Goal: Transaction & Acquisition: Purchase product/service

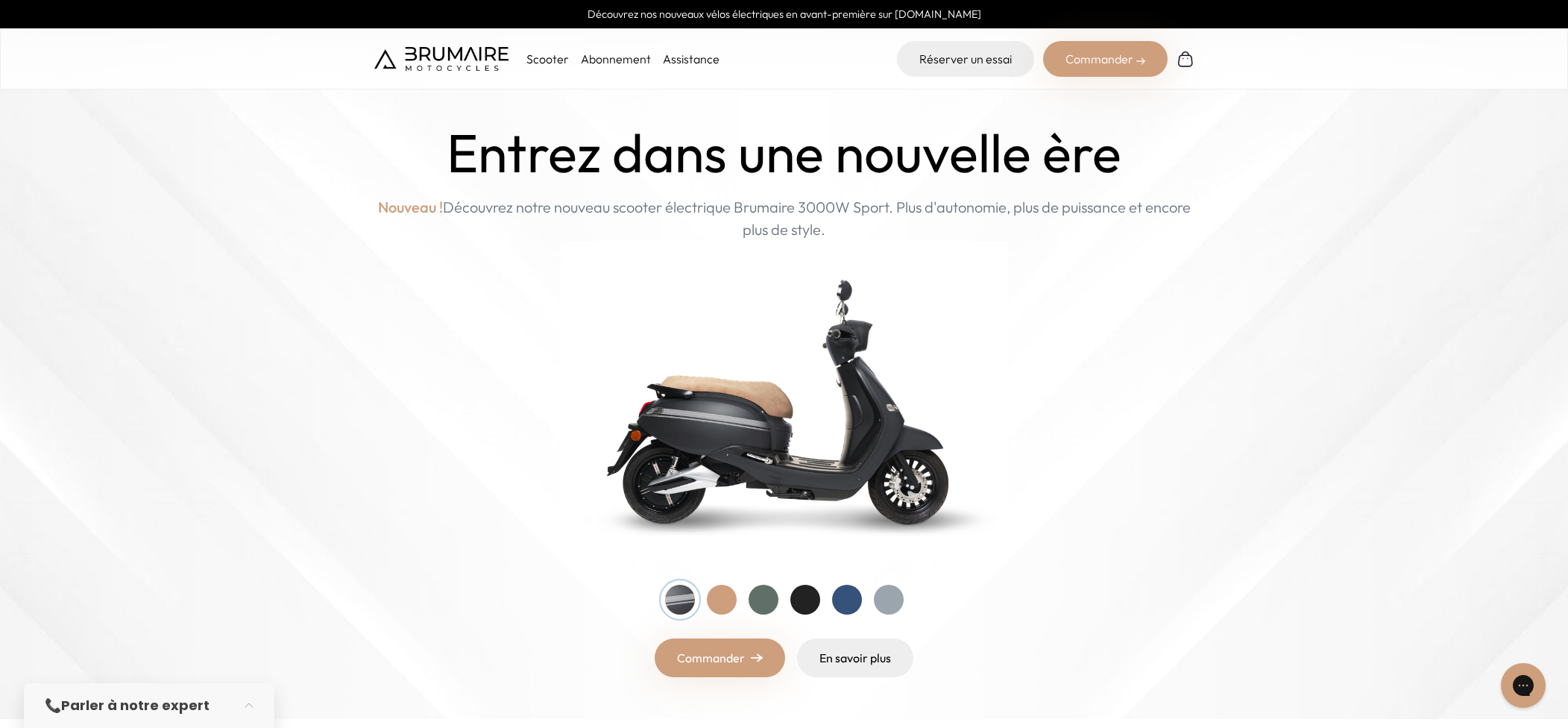
scroll to position [196, 0]
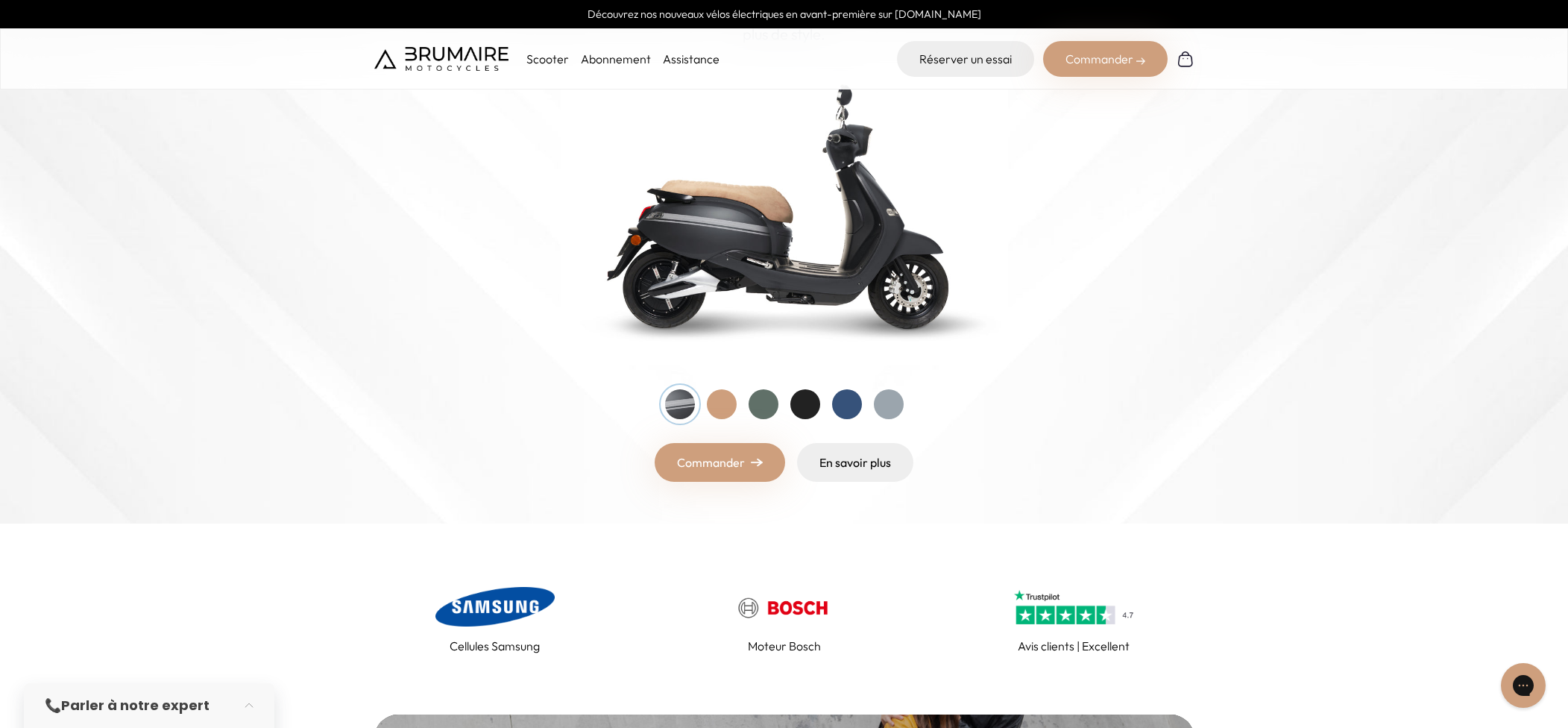
click at [834, 417] on div at bounding box center [784, 404] width 238 height 30
click at [840, 411] on div at bounding box center [847, 404] width 30 height 30
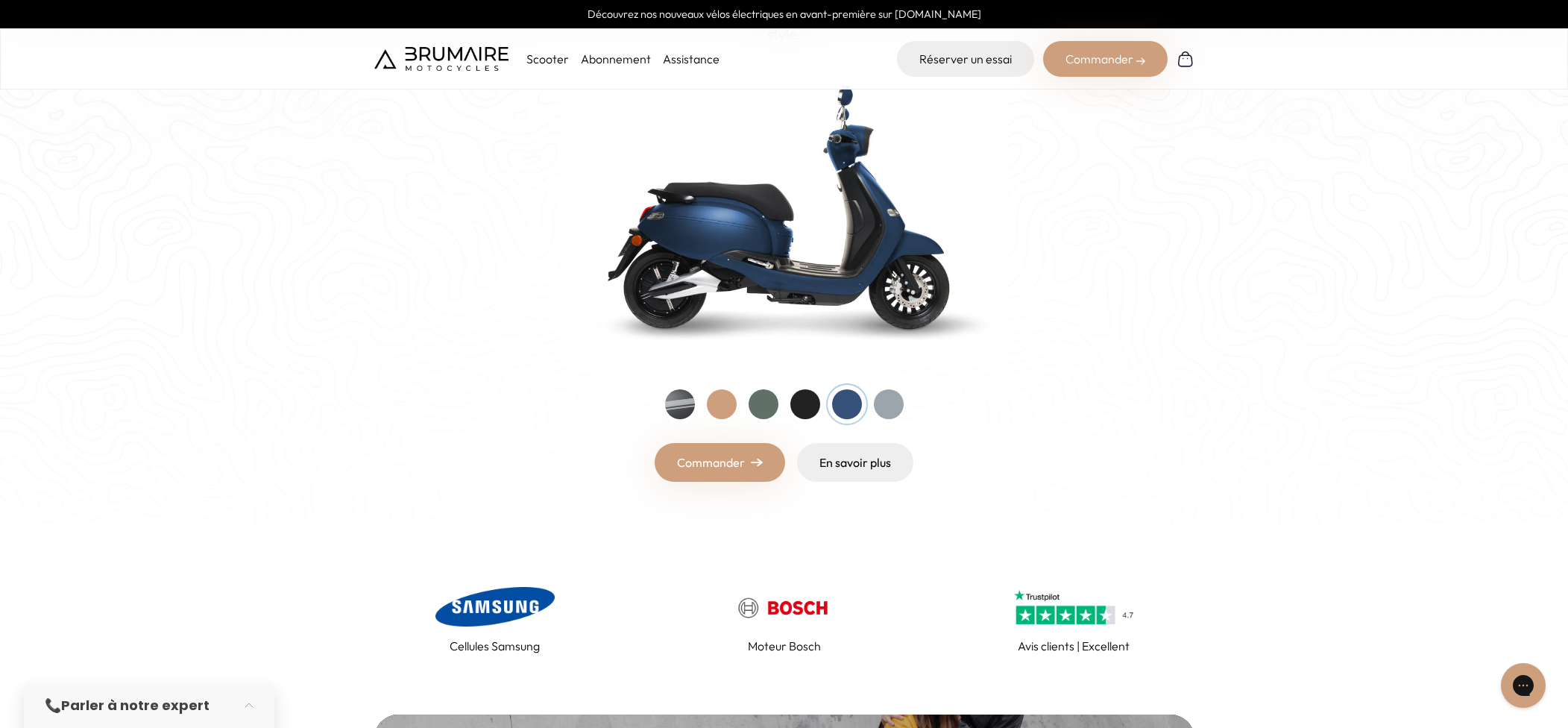
click at [813, 411] on div at bounding box center [805, 404] width 30 height 30
click at [925, 403] on div "Entrez dans une nouvelle ère Nouveau ! Découvrez notre nouveau scooter électriq…" at bounding box center [784, 204] width 820 height 554
click at [902, 409] on div at bounding box center [888, 404] width 30 height 30
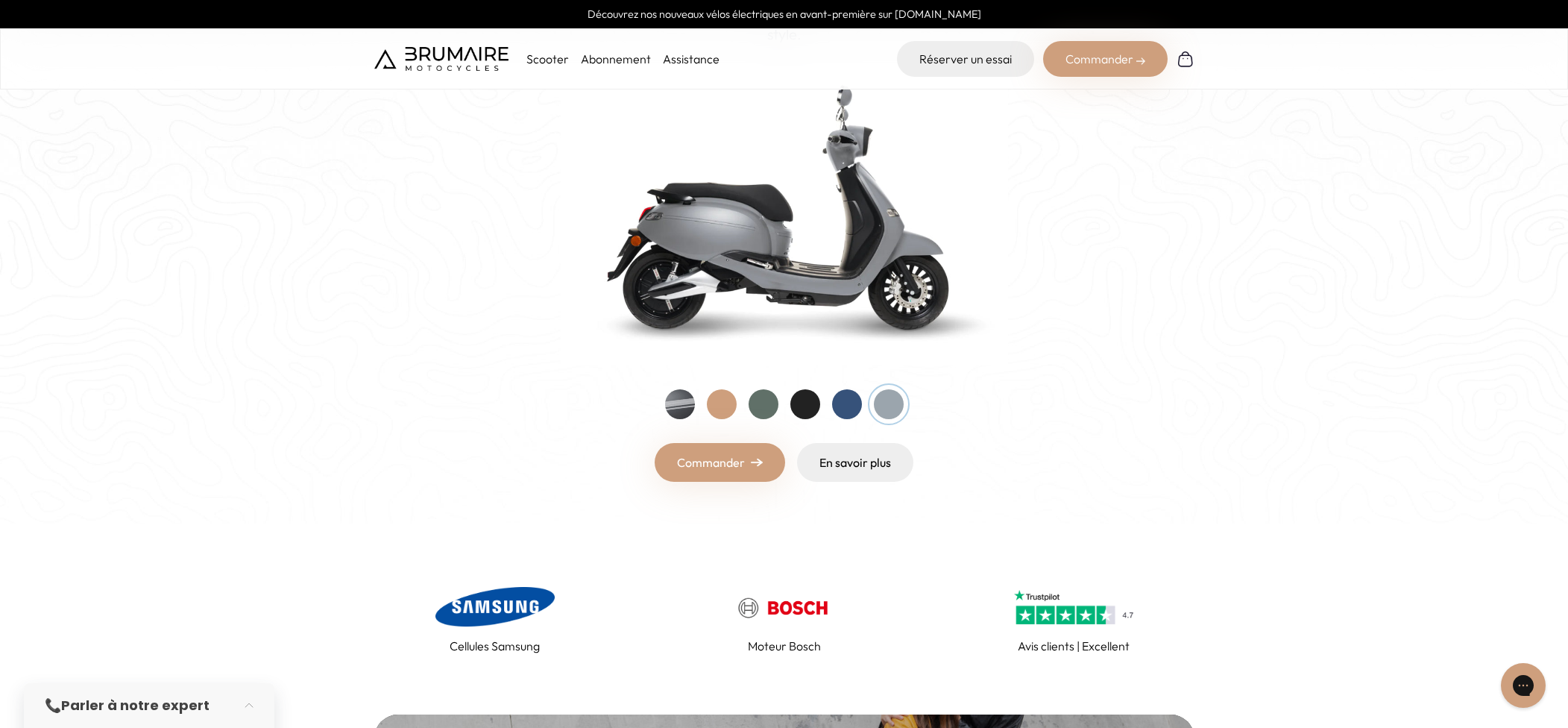
click at [775, 409] on div at bounding box center [763, 404] width 30 height 30
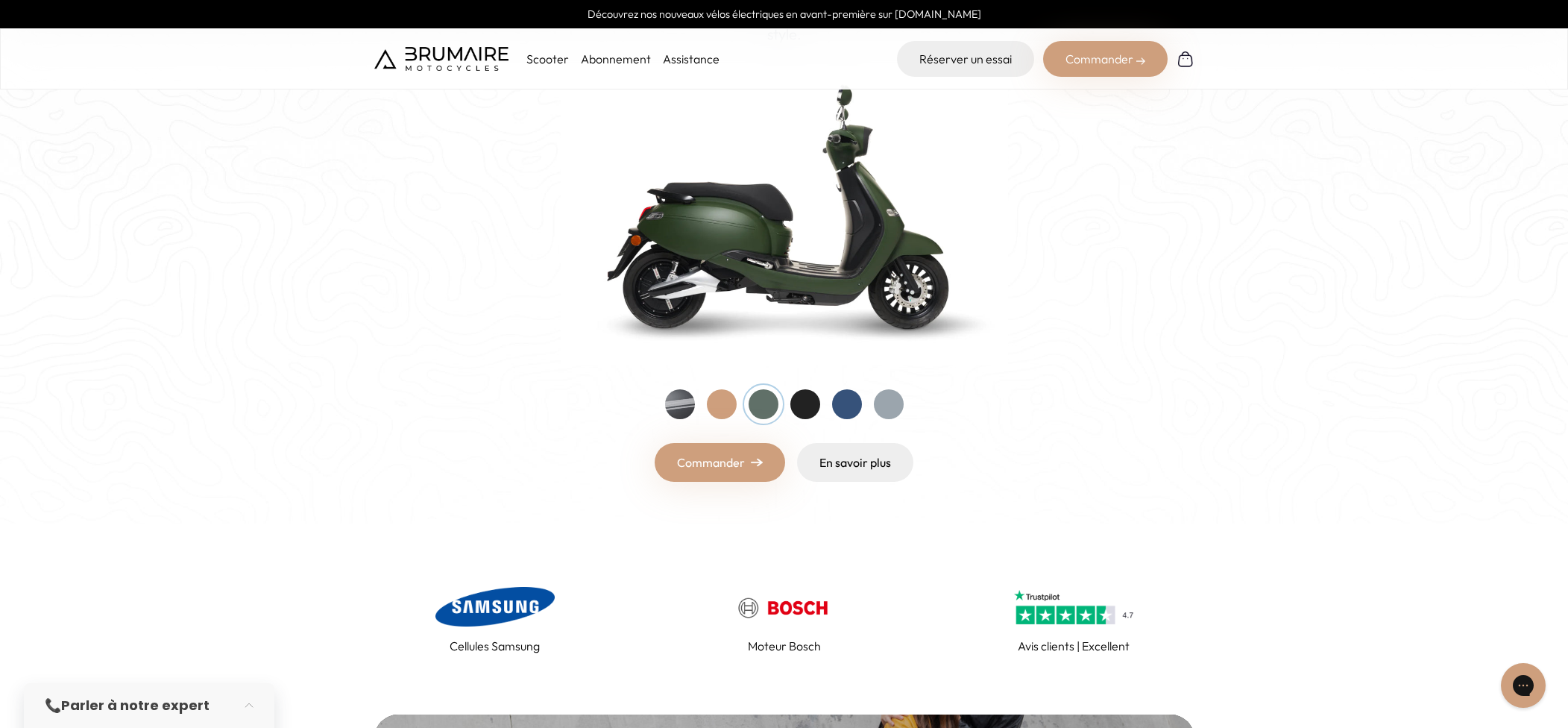
click at [730, 409] on div at bounding box center [721, 404] width 30 height 30
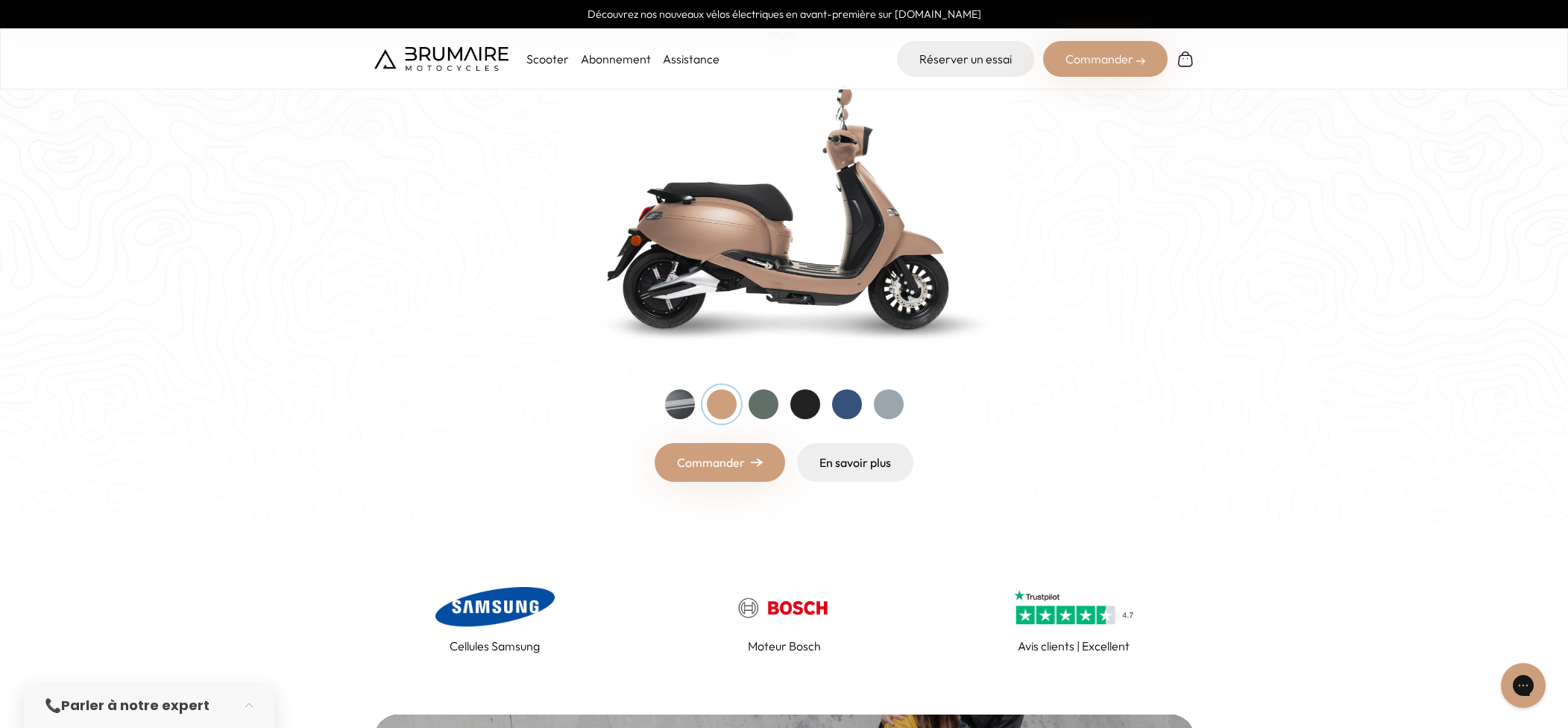
click at [686, 406] on div at bounding box center [679, 404] width 30 height 30
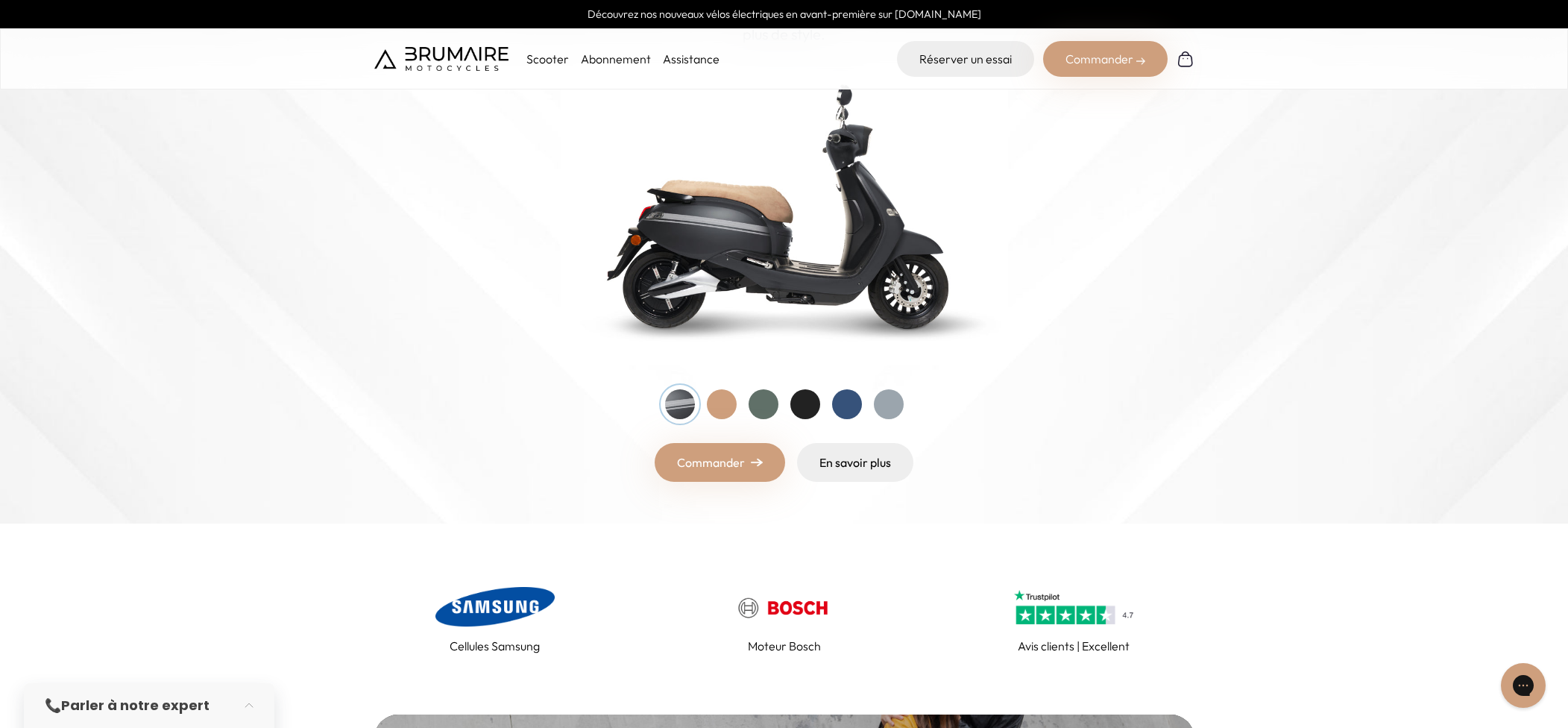
click at [779, 403] on div at bounding box center [784, 404] width 238 height 30
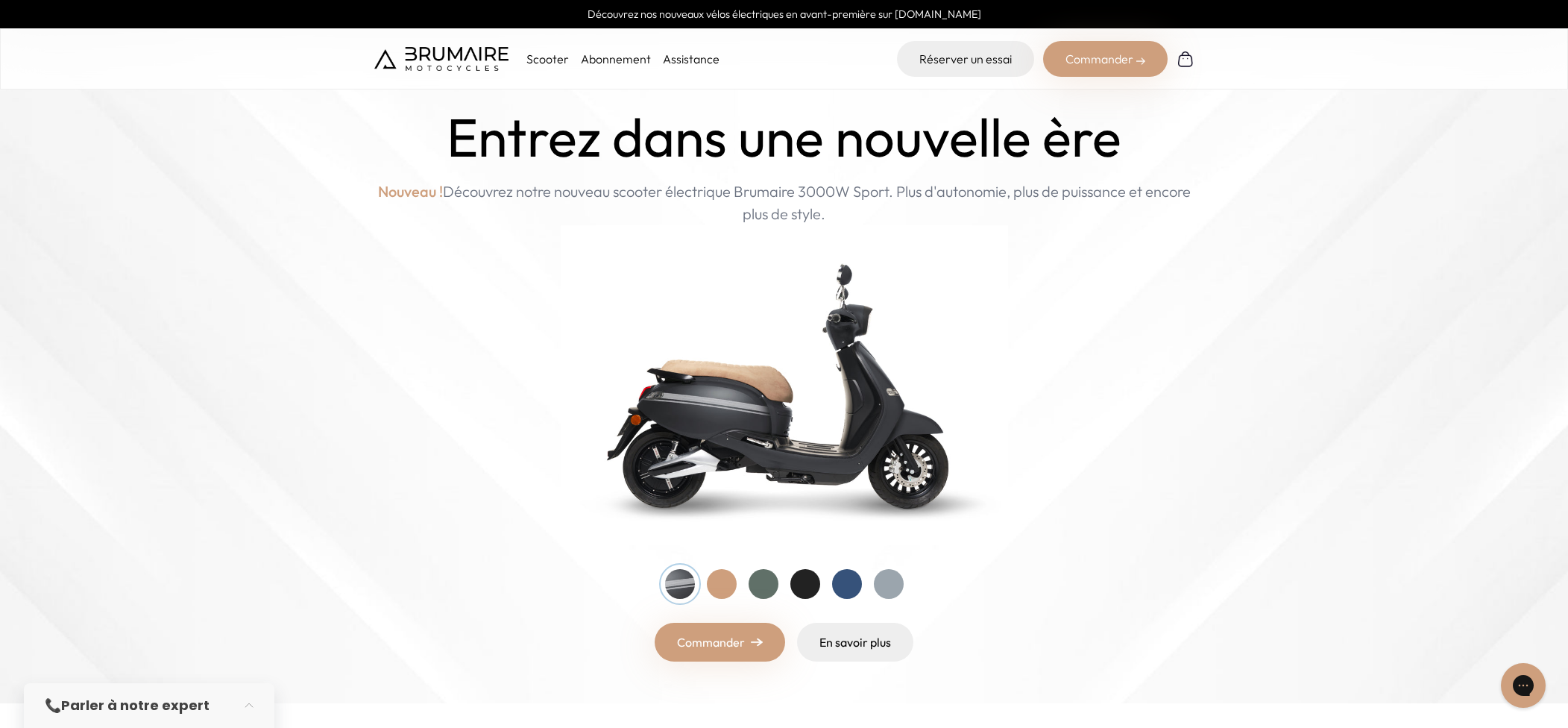
scroll to position [0, 0]
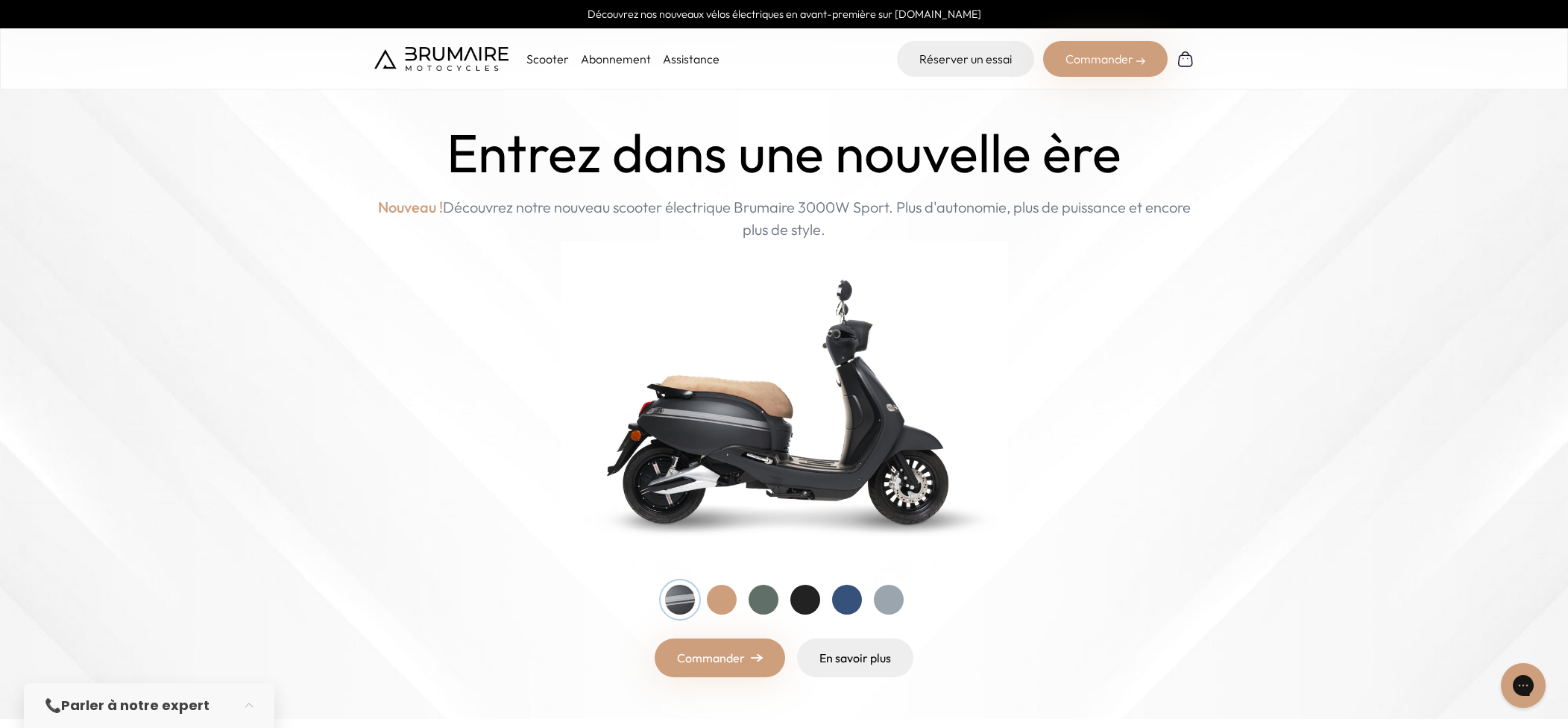
click at [551, 56] on p "Scooter" at bounding box center [548, 59] width 43 height 18
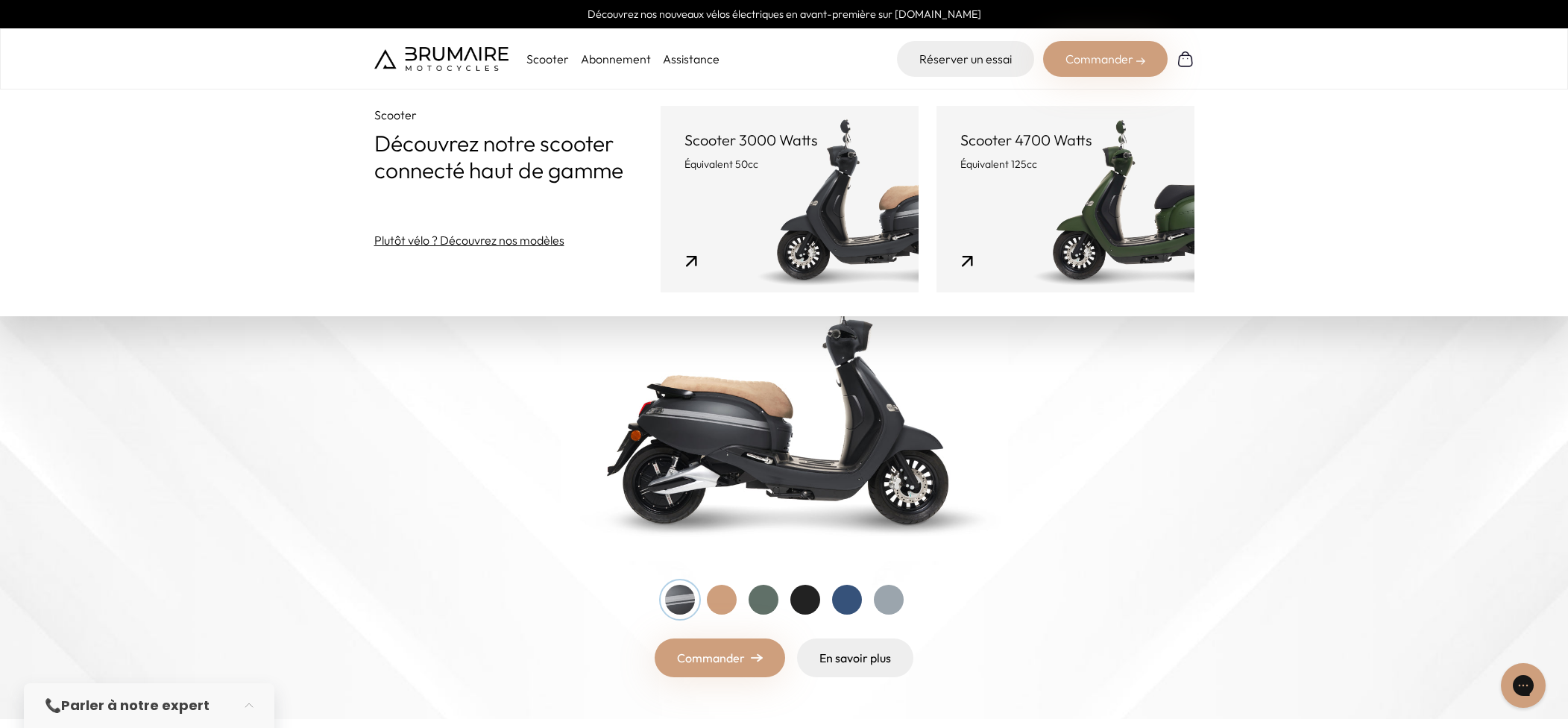
click at [888, 184] on link "Scooter 3000 Watts Équivalent 50cc" at bounding box center [789, 199] width 258 height 187
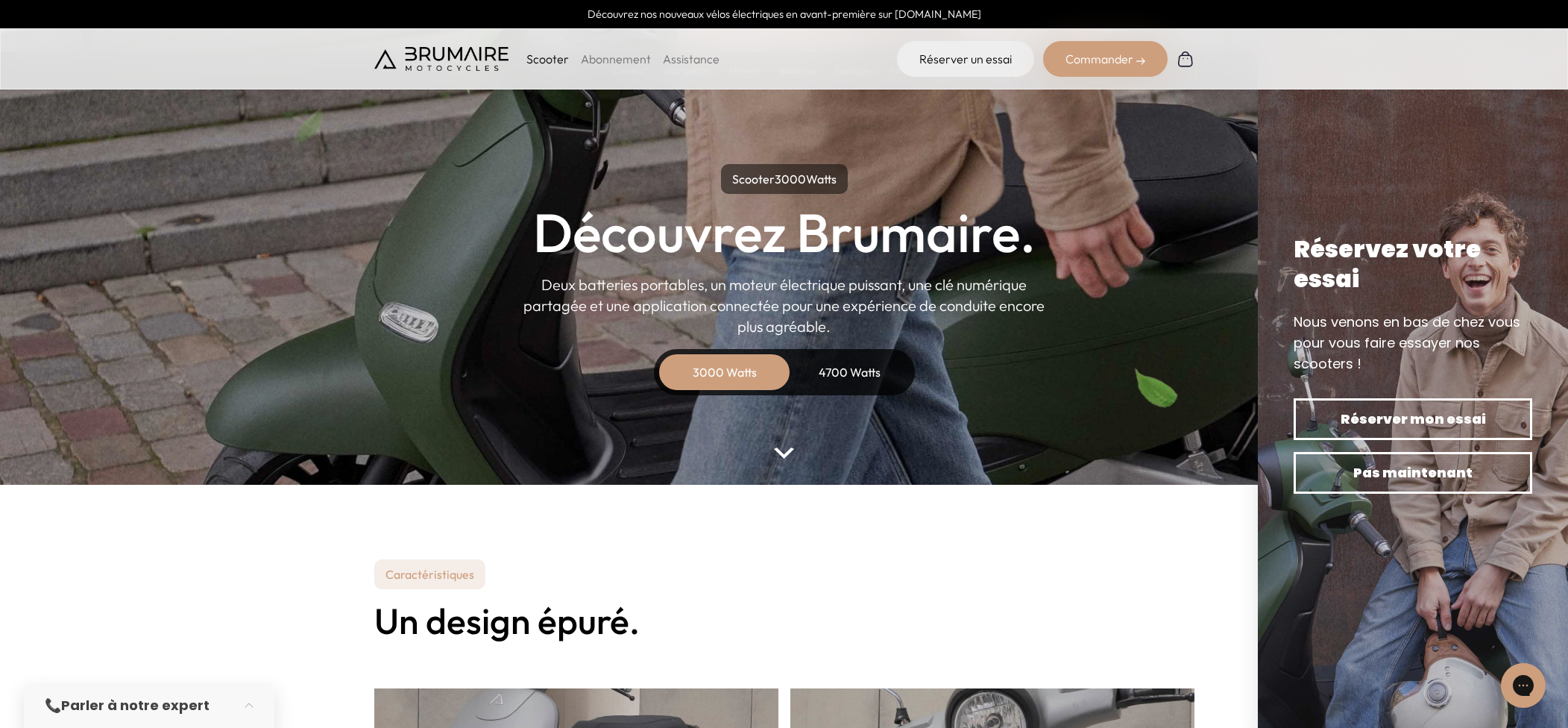
click at [462, 63] on img at bounding box center [441, 59] width 134 height 24
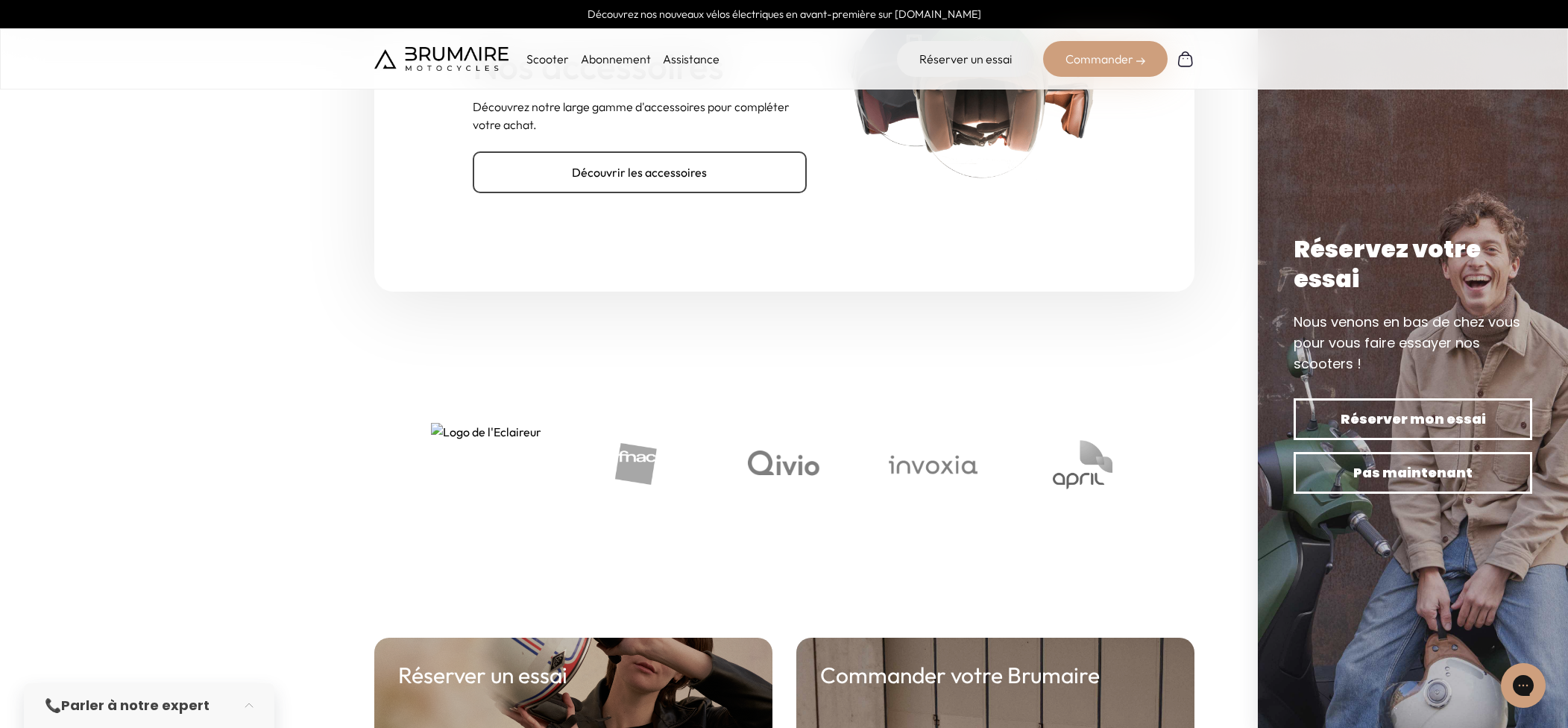
scroll to position [4833, 0]
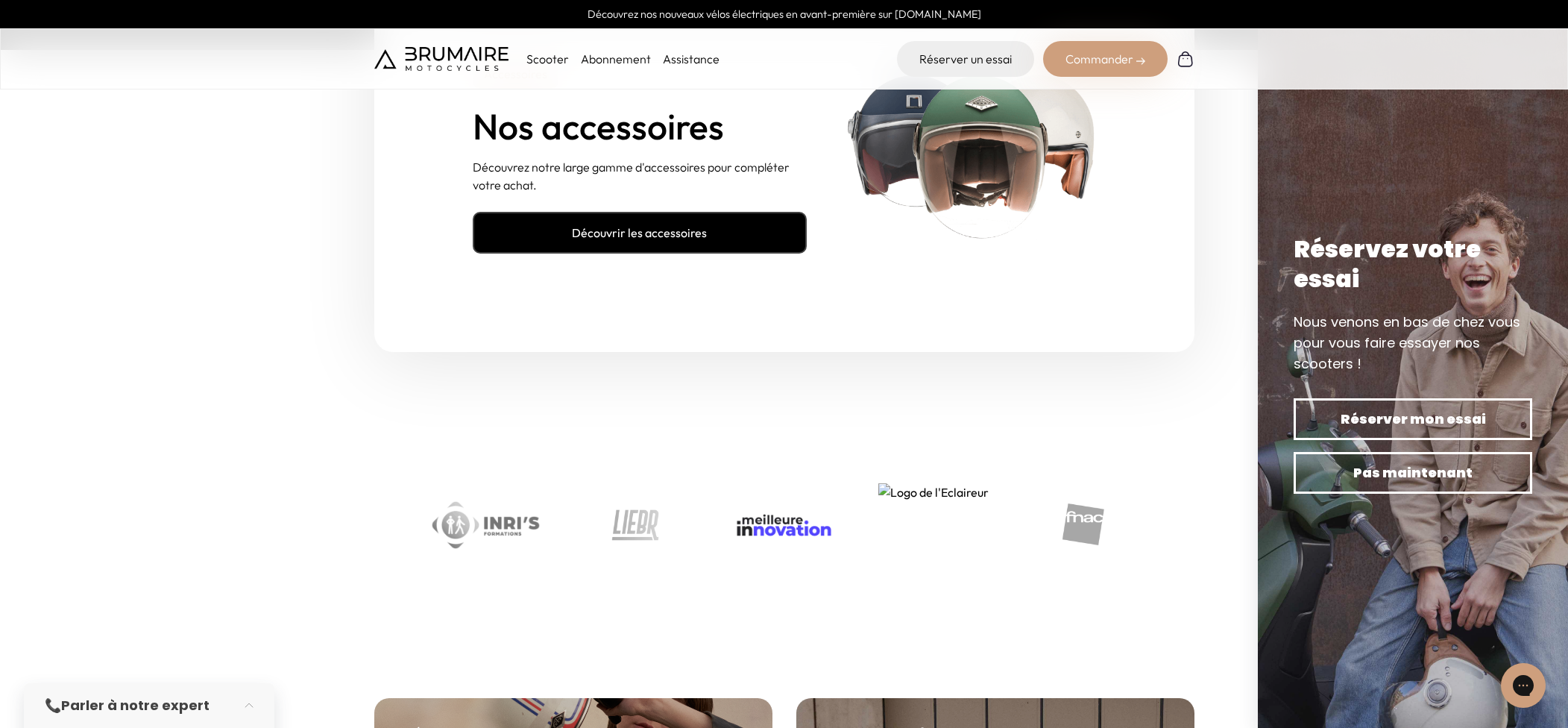
click at [658, 227] on link "Découvrir les accessoires" at bounding box center [640, 232] width 334 height 42
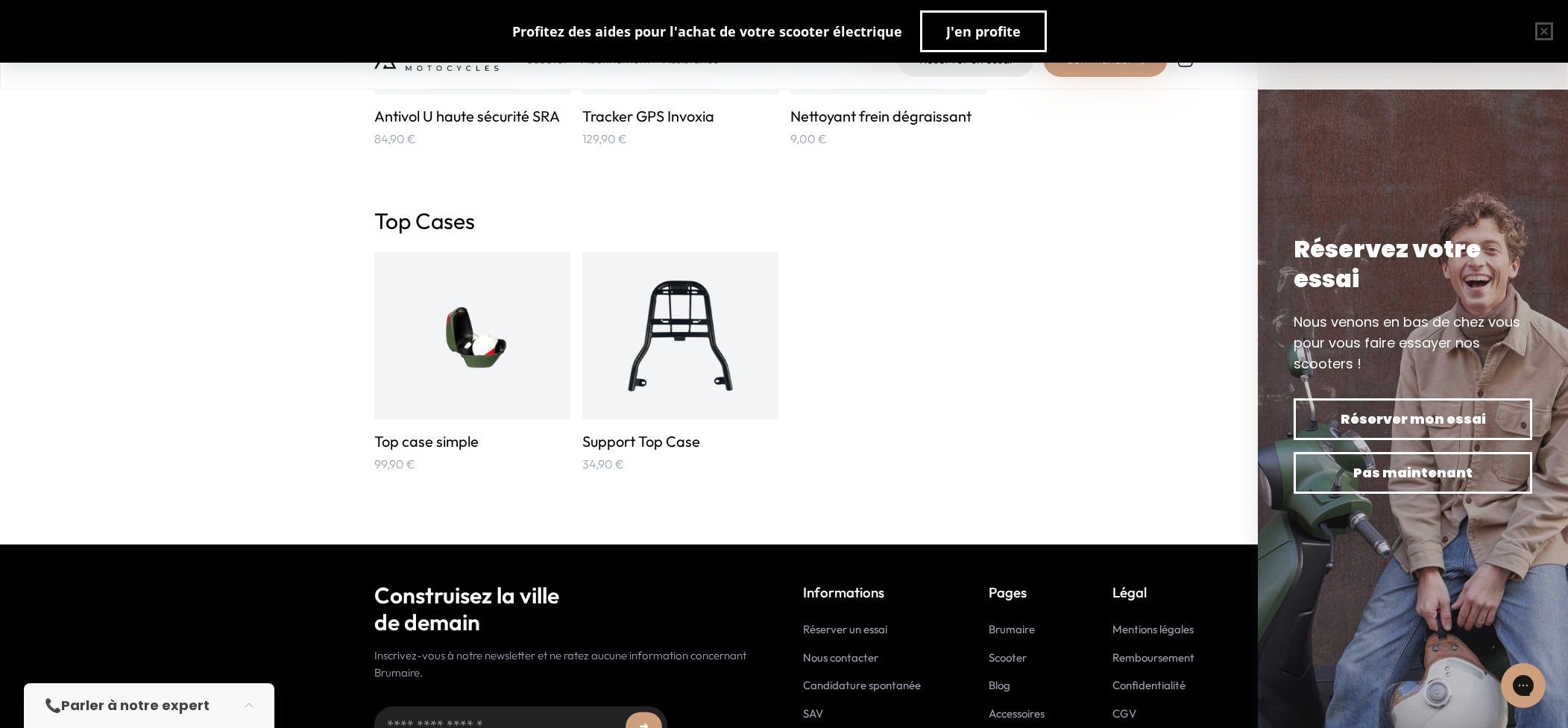
scroll to position [2488, 0]
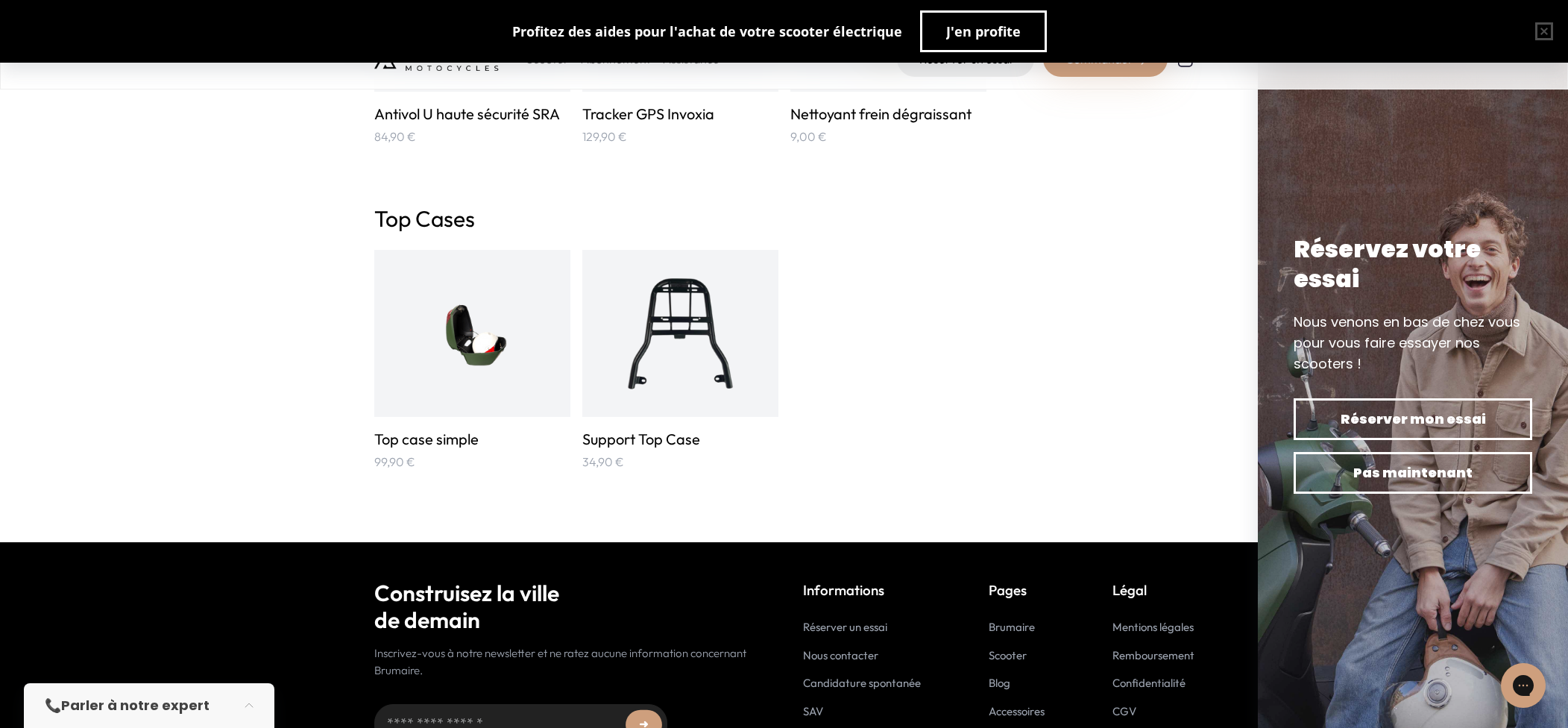
click at [518, 343] on img at bounding box center [472, 333] width 131 height 131
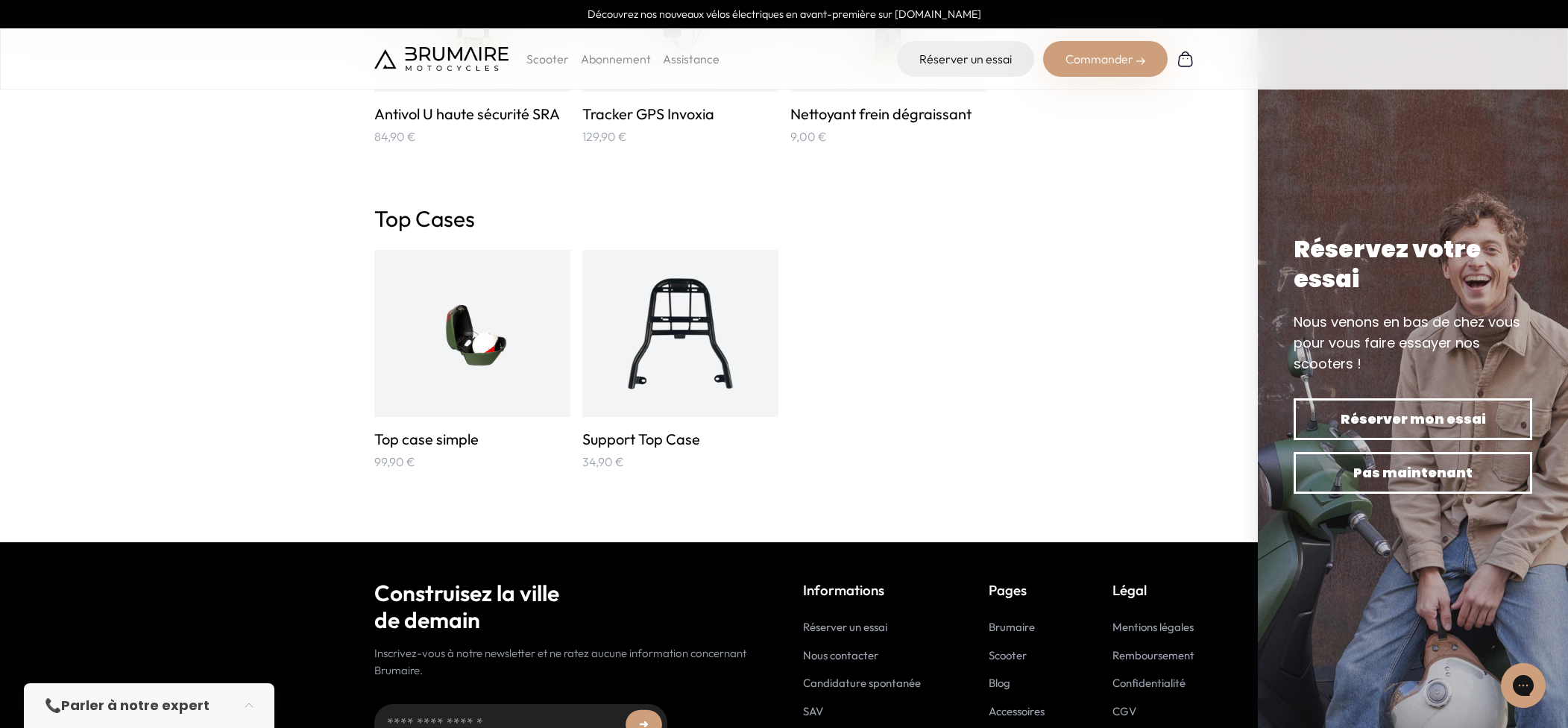
click at [618, 310] on img at bounding box center [680, 333] width 131 height 131
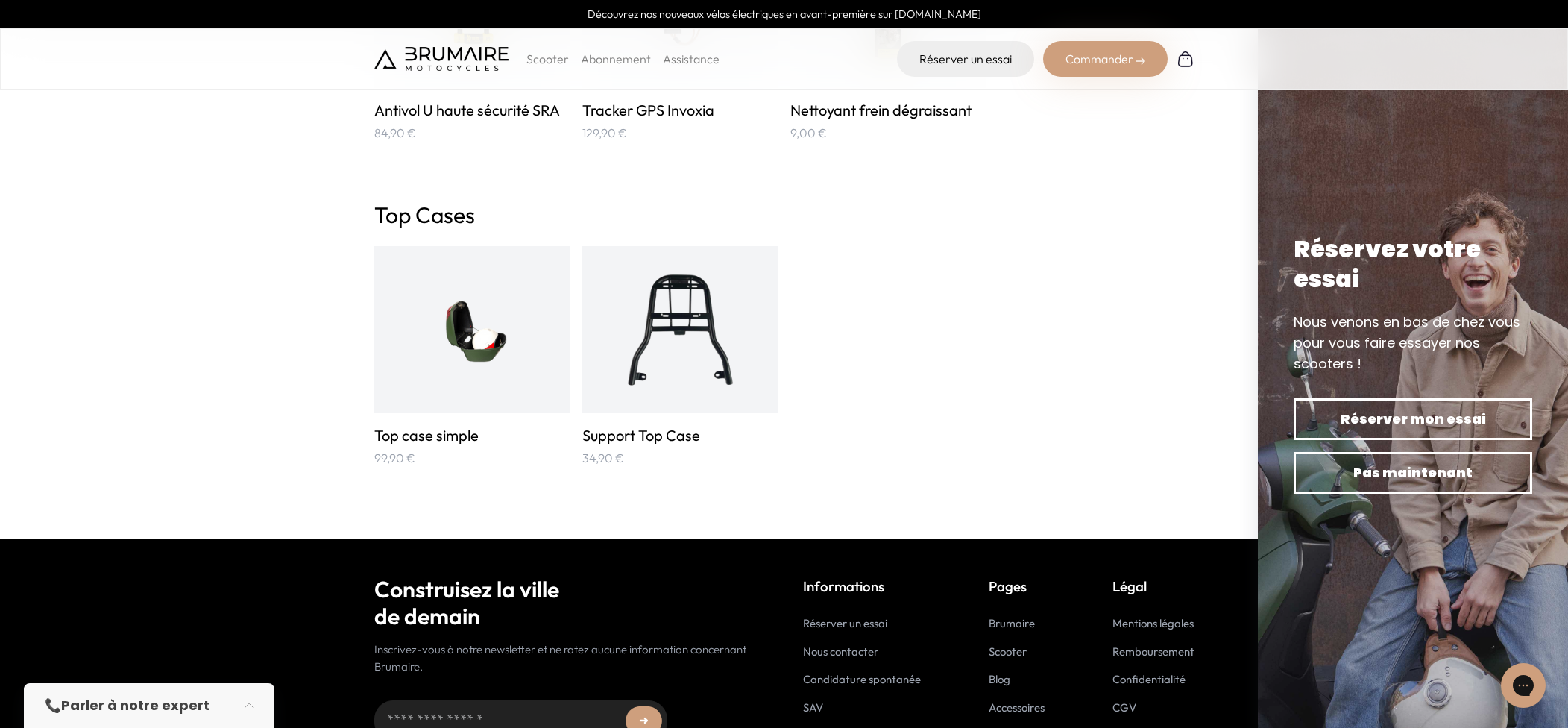
scroll to position [2490, 0]
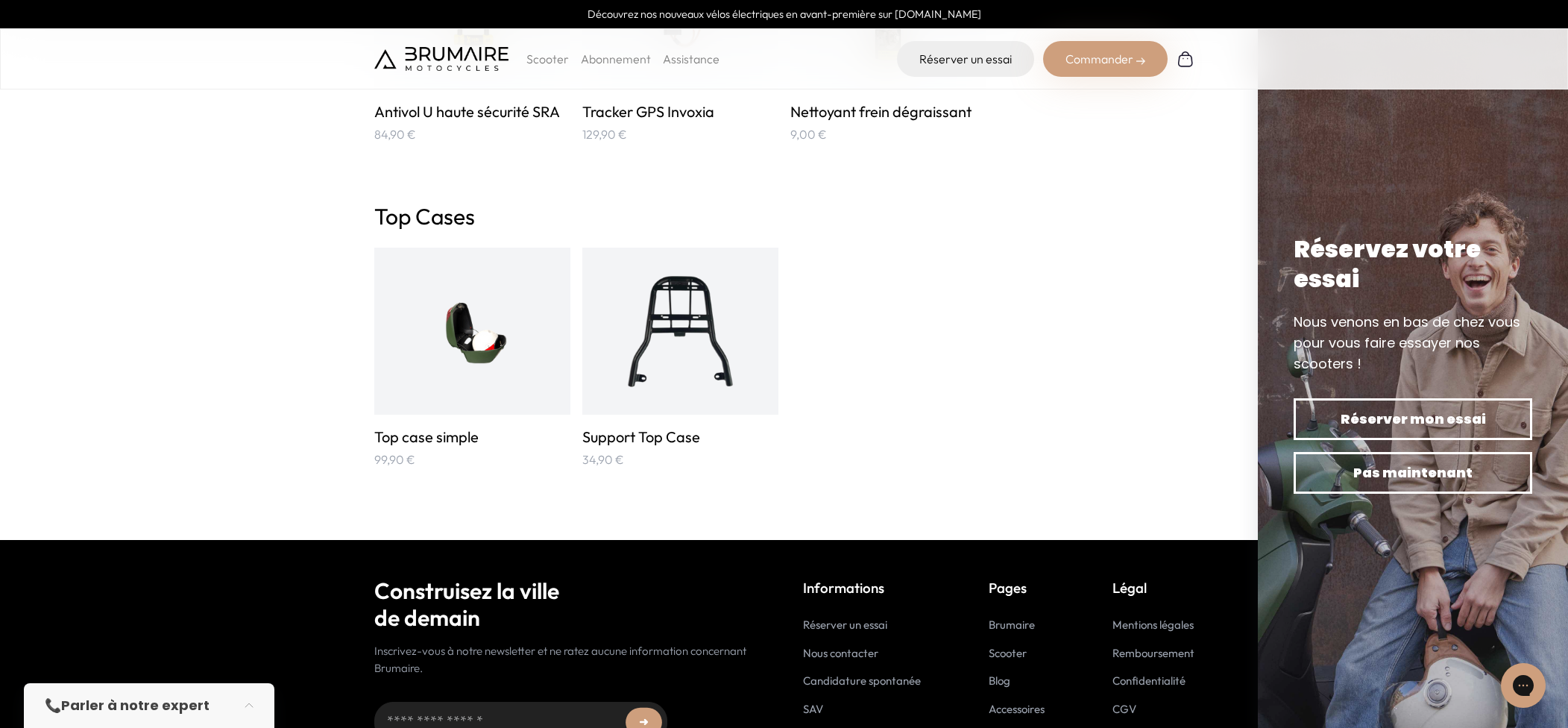
click at [506, 334] on img at bounding box center [472, 331] width 131 height 131
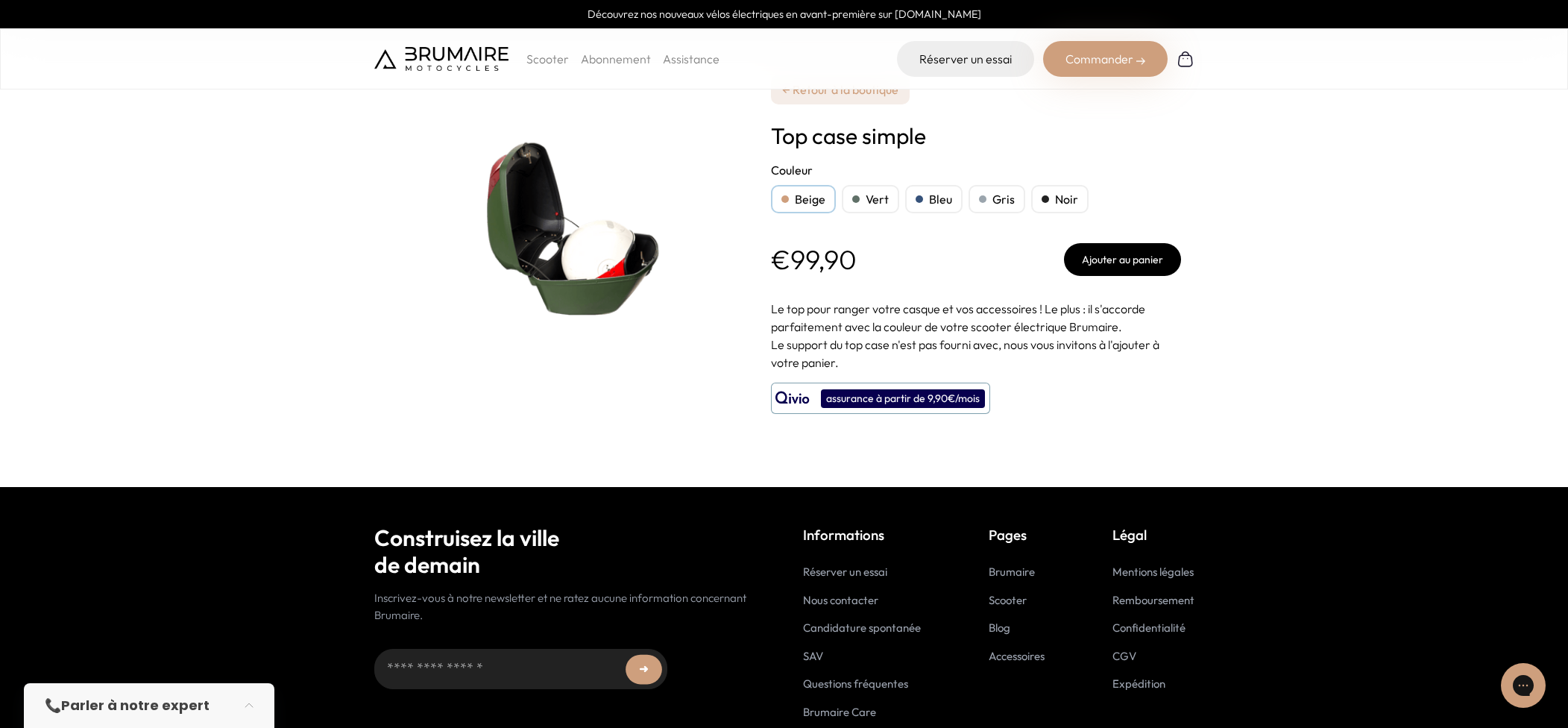
click at [596, 302] on img at bounding box center [560, 224] width 373 height 373
click at [855, 192] on div "Vert" at bounding box center [870, 199] width 57 height 28
click at [927, 195] on div "Bleu" at bounding box center [934, 199] width 57 height 28
click at [1067, 200] on div "Noir" at bounding box center [1059, 199] width 57 height 28
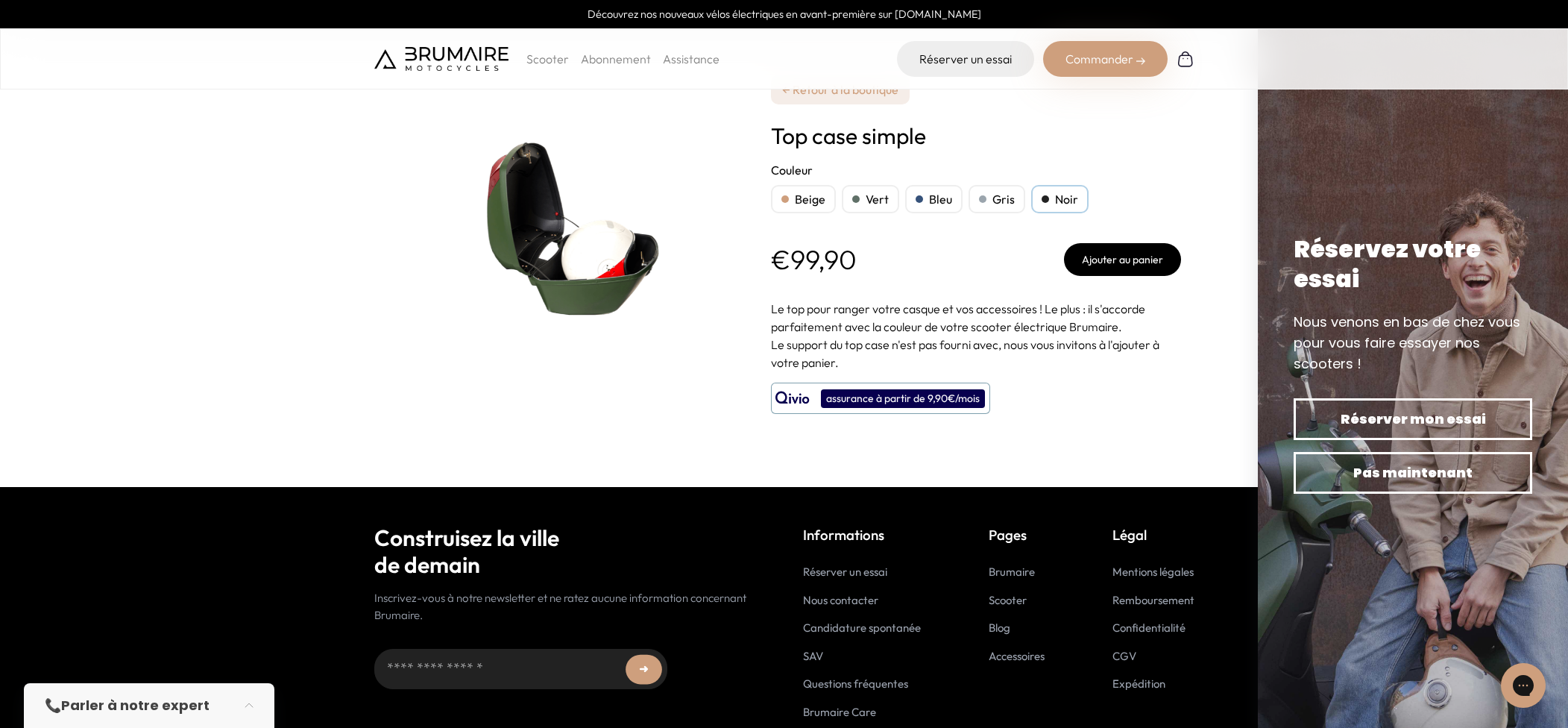
click at [634, 269] on img at bounding box center [560, 224] width 373 height 373
click at [608, 254] on img at bounding box center [560, 224] width 373 height 373
click at [806, 260] on p "€79,90" at bounding box center [813, 259] width 85 height 30
click at [877, 136] on h1 "Top case (pro)" at bounding box center [976, 136] width 410 height 27
click at [861, 196] on div "Vert" at bounding box center [870, 199] width 57 height 28
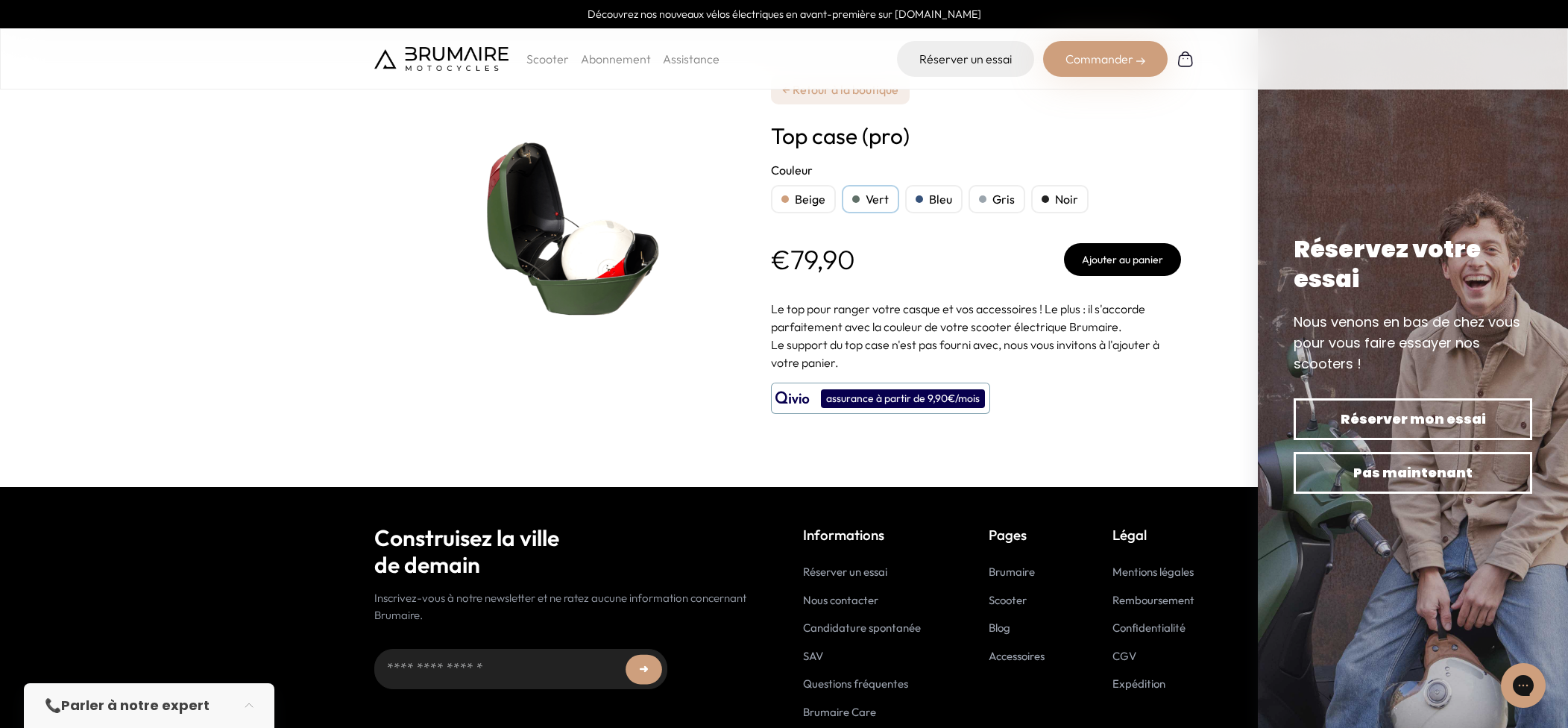
click at [795, 202] on div "Beige" at bounding box center [803, 199] width 65 height 28
click at [1014, 200] on div "Gris" at bounding box center [997, 199] width 56 height 28
click at [1080, 193] on div "Noir" at bounding box center [1059, 199] width 57 height 28
click at [1059, 196] on div "Noir" at bounding box center [1059, 199] width 57 height 28
click at [1067, 193] on div "Noir" at bounding box center [1059, 199] width 57 height 28
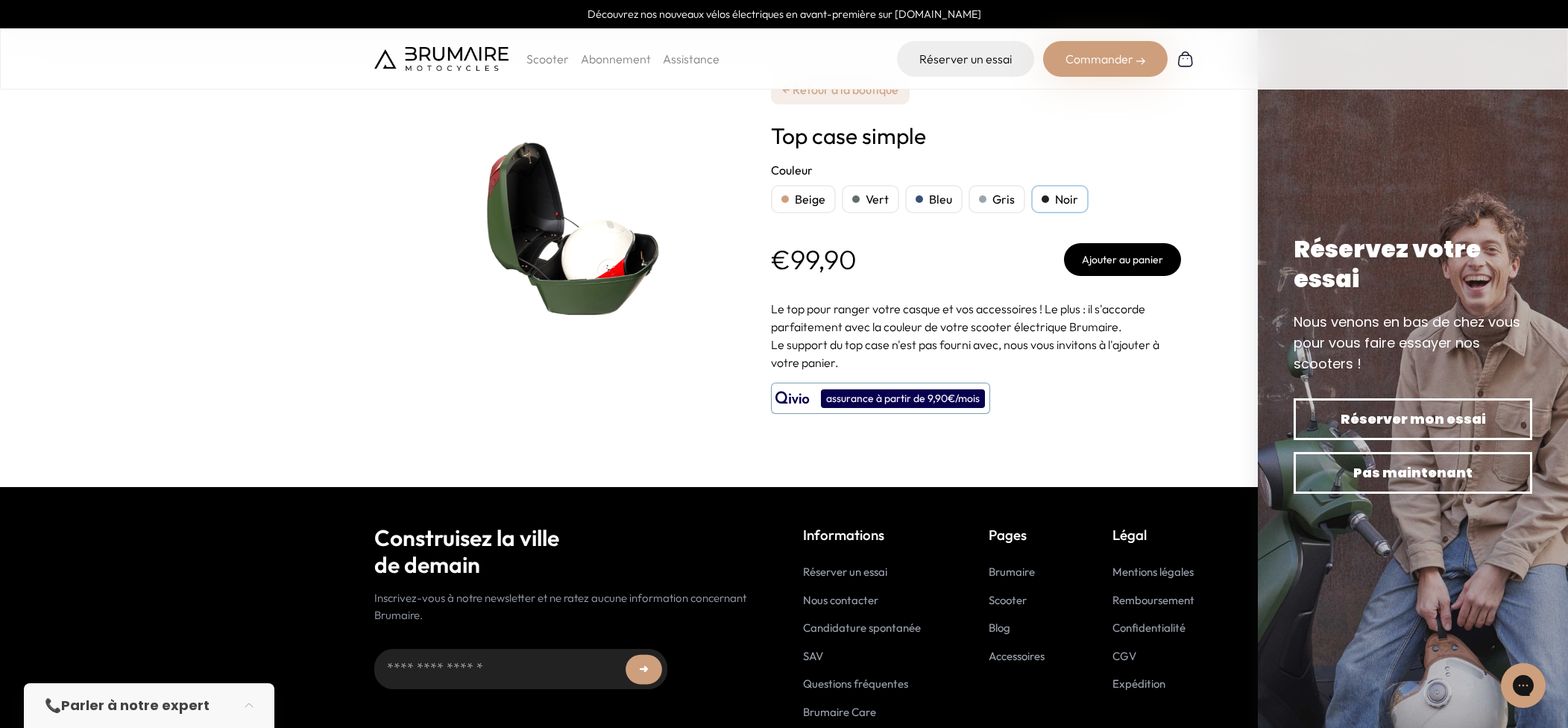
click at [1067, 193] on div "Noir" at bounding box center [1059, 199] width 57 height 28
click at [1000, 196] on div "Gris" at bounding box center [997, 199] width 56 height 28
click at [950, 197] on div "Bleu" at bounding box center [934, 199] width 57 height 28
click at [1069, 190] on div "Noir" at bounding box center [1059, 199] width 57 height 28
click at [556, 214] on img at bounding box center [560, 224] width 373 height 373
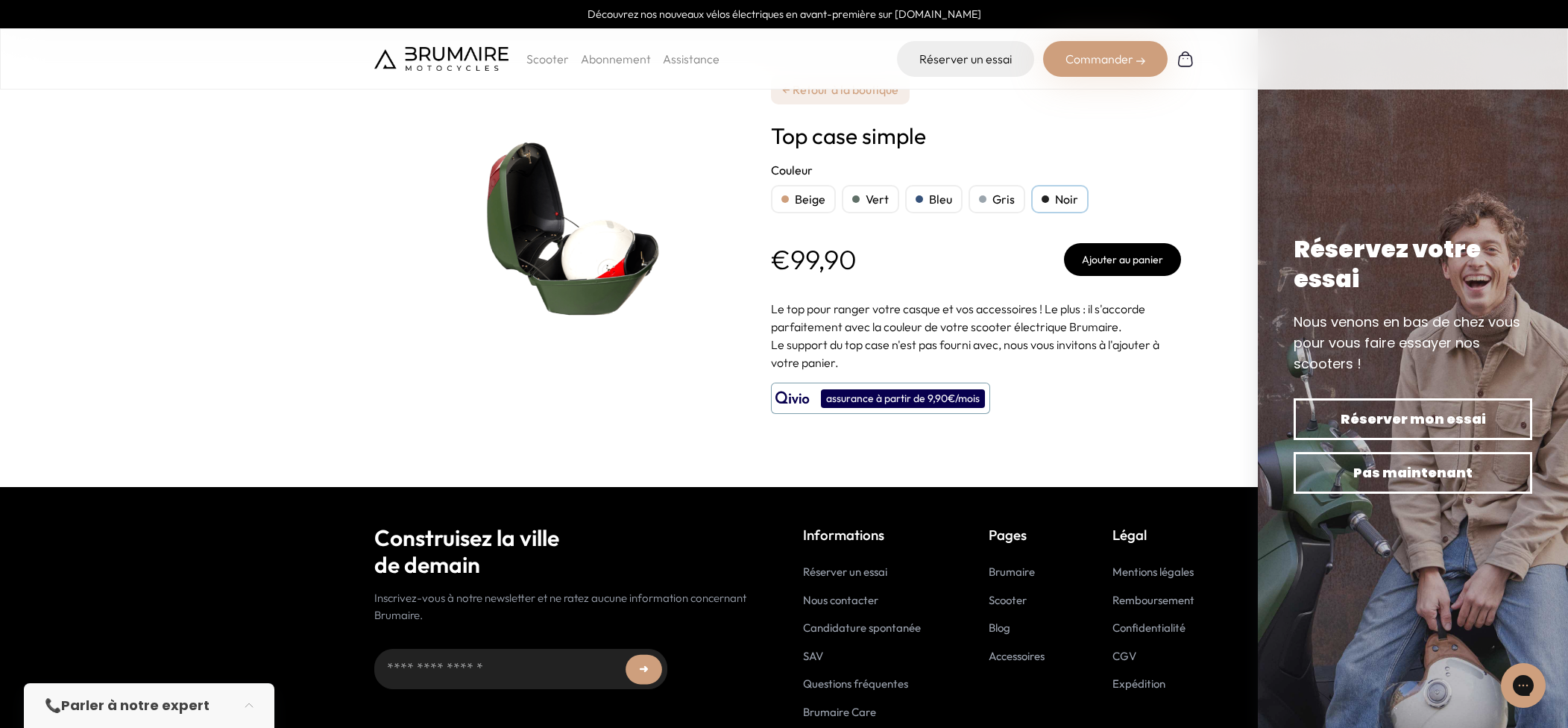
click at [809, 192] on div "Beige" at bounding box center [803, 199] width 65 height 28
click at [934, 215] on form "***** **** **** **** **** Couleur Beige Vert Bleu Gris Noir" at bounding box center [976, 218] width 410 height 115
click at [1075, 196] on div "Noir" at bounding box center [1059, 199] width 57 height 28
click at [1110, 256] on button "Ajouter au panier" at bounding box center [1123, 259] width 117 height 33
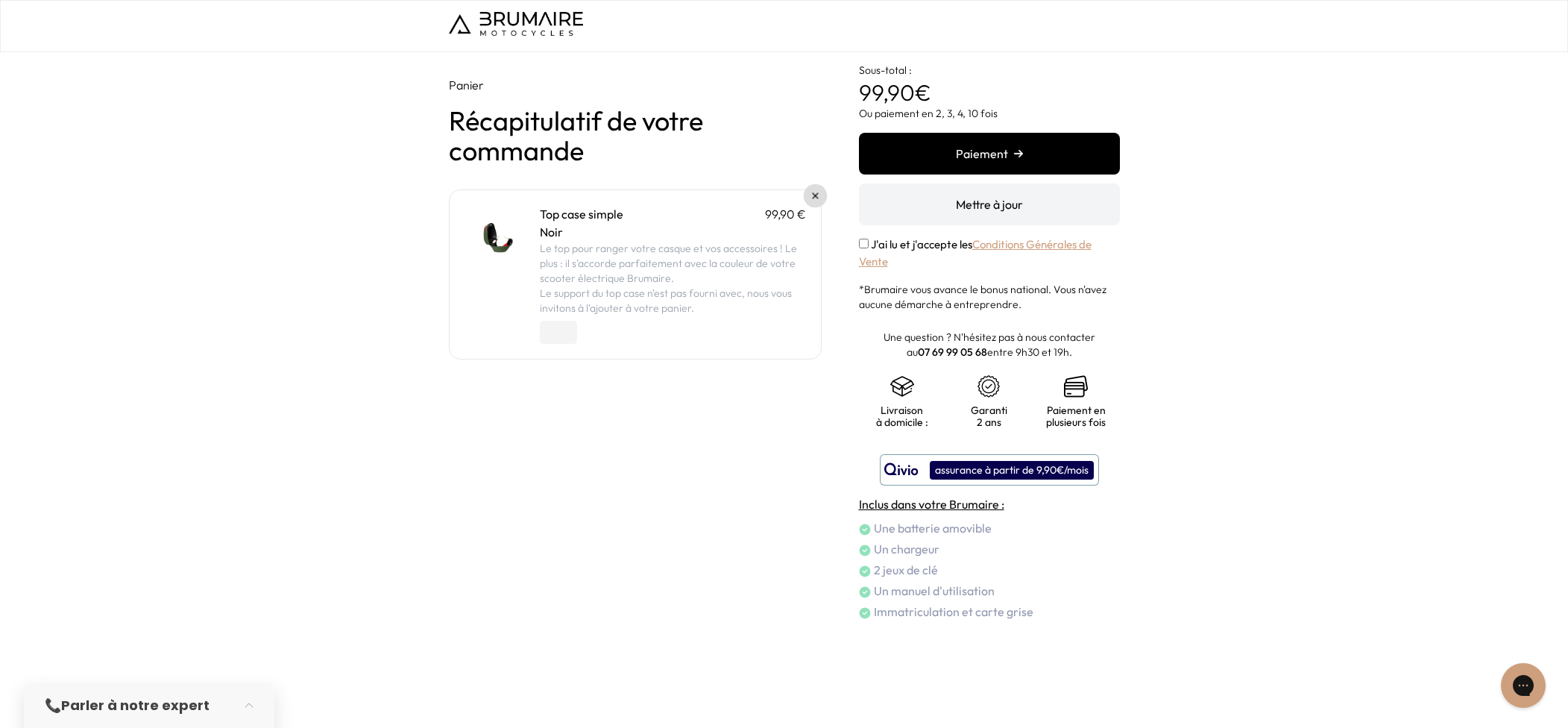
click at [814, 196] on img at bounding box center [815, 196] width 6 height 6
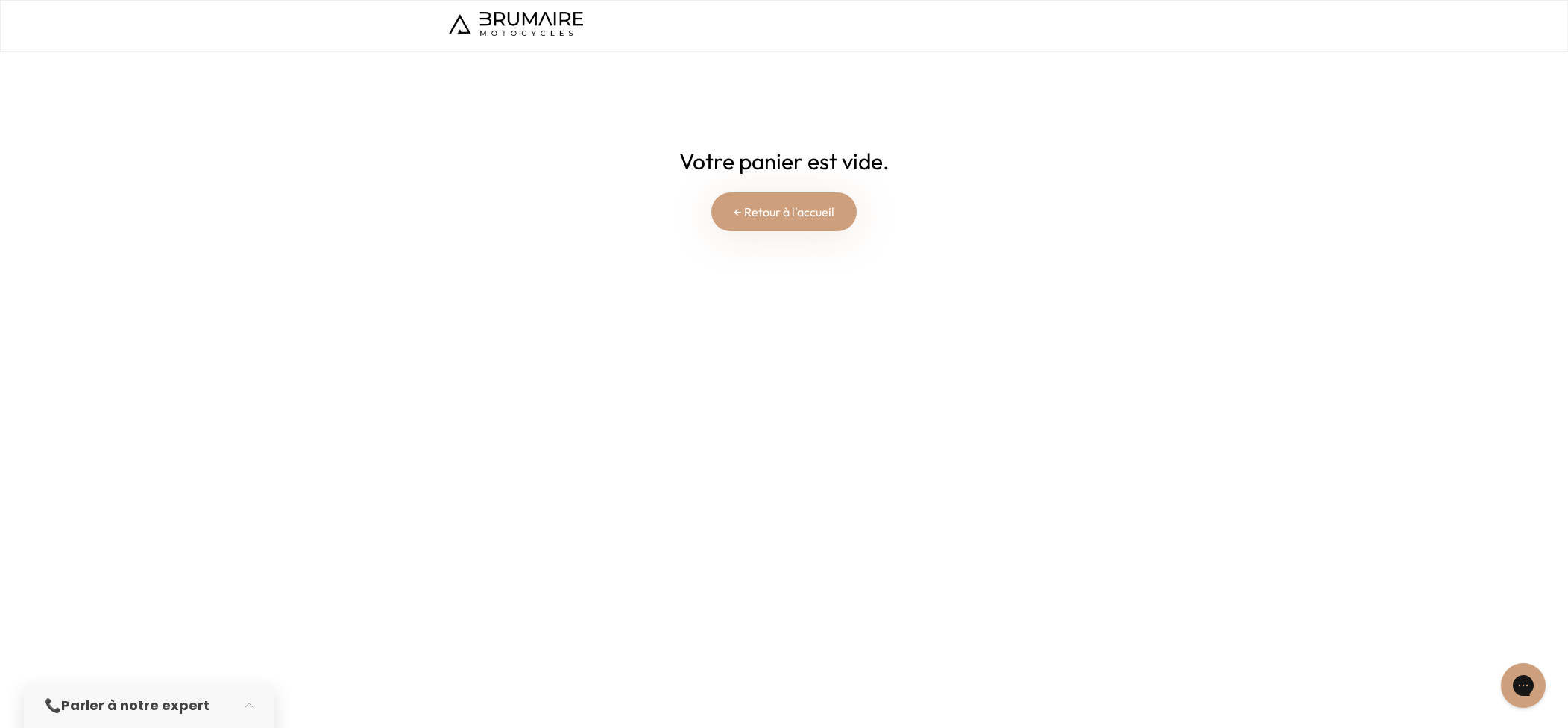
click at [513, 7] on header at bounding box center [784, 26] width 1568 height 53
click at [511, 26] on img at bounding box center [516, 24] width 134 height 24
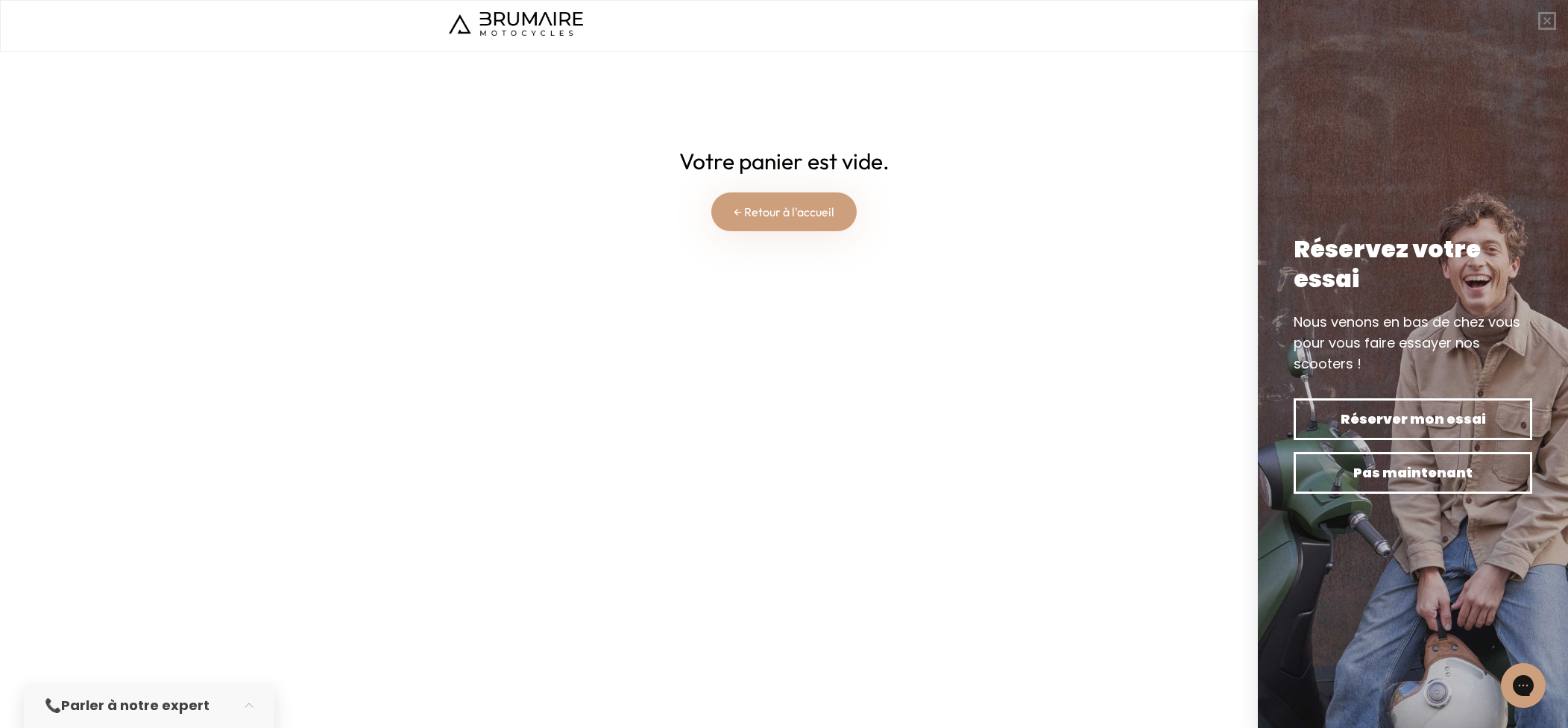
click at [548, 27] on img at bounding box center [516, 24] width 134 height 24
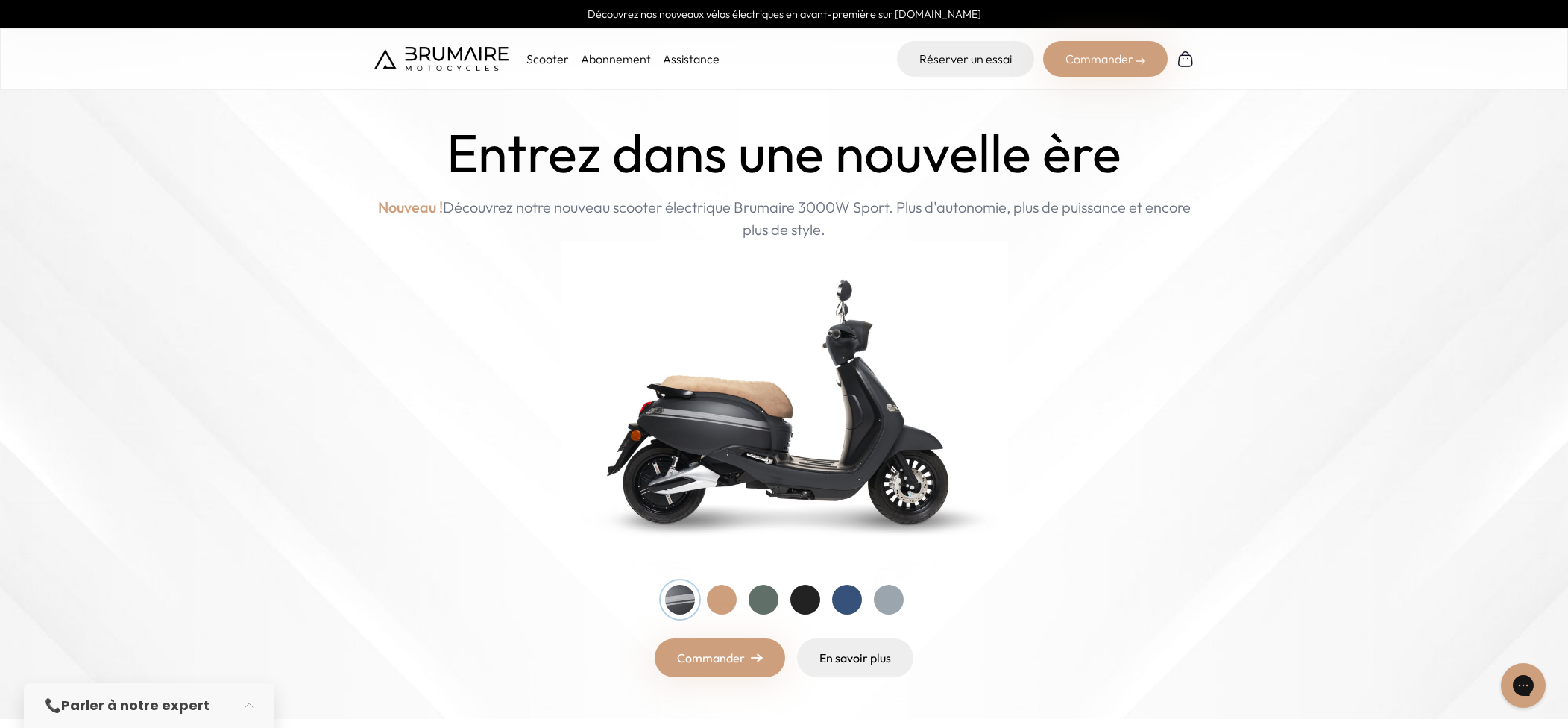
click at [469, 58] on img at bounding box center [441, 59] width 134 height 24
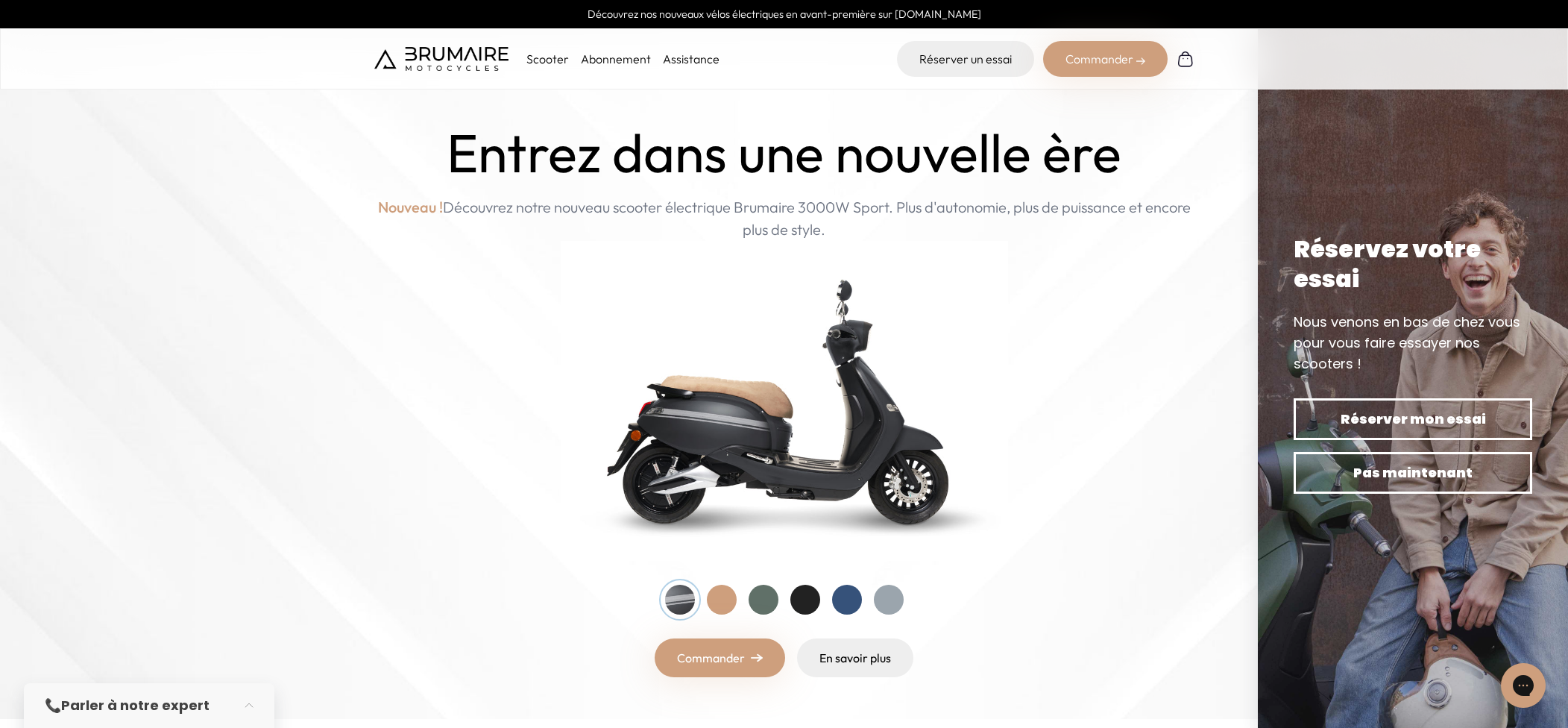
click at [706, 57] on link "Assistance" at bounding box center [691, 59] width 56 height 15
click at [555, 60] on p "Scooter" at bounding box center [548, 59] width 43 height 18
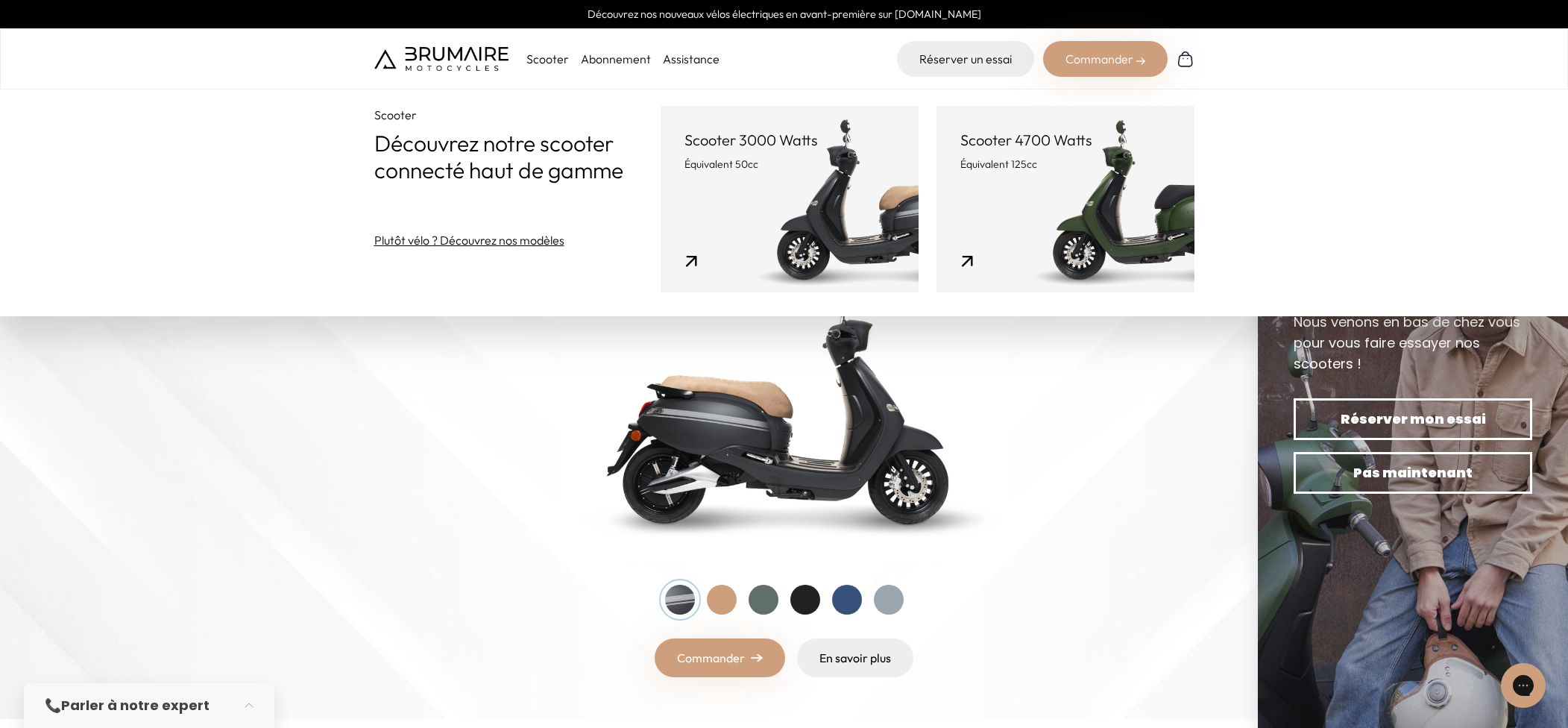
click at [827, 236] on link "Scooter 3000 Watts Équivalent 50cc" at bounding box center [789, 199] width 258 height 187
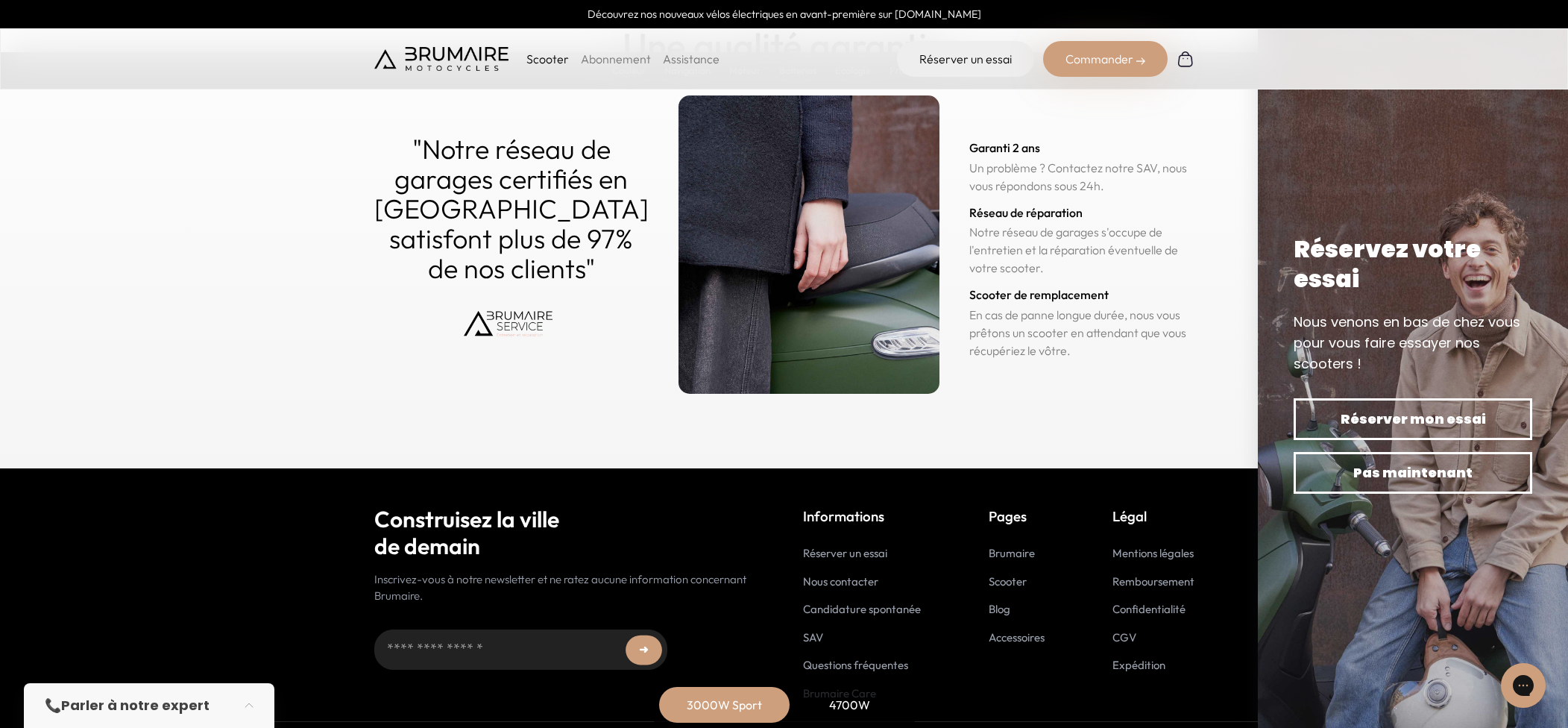
scroll to position [7304, 0]
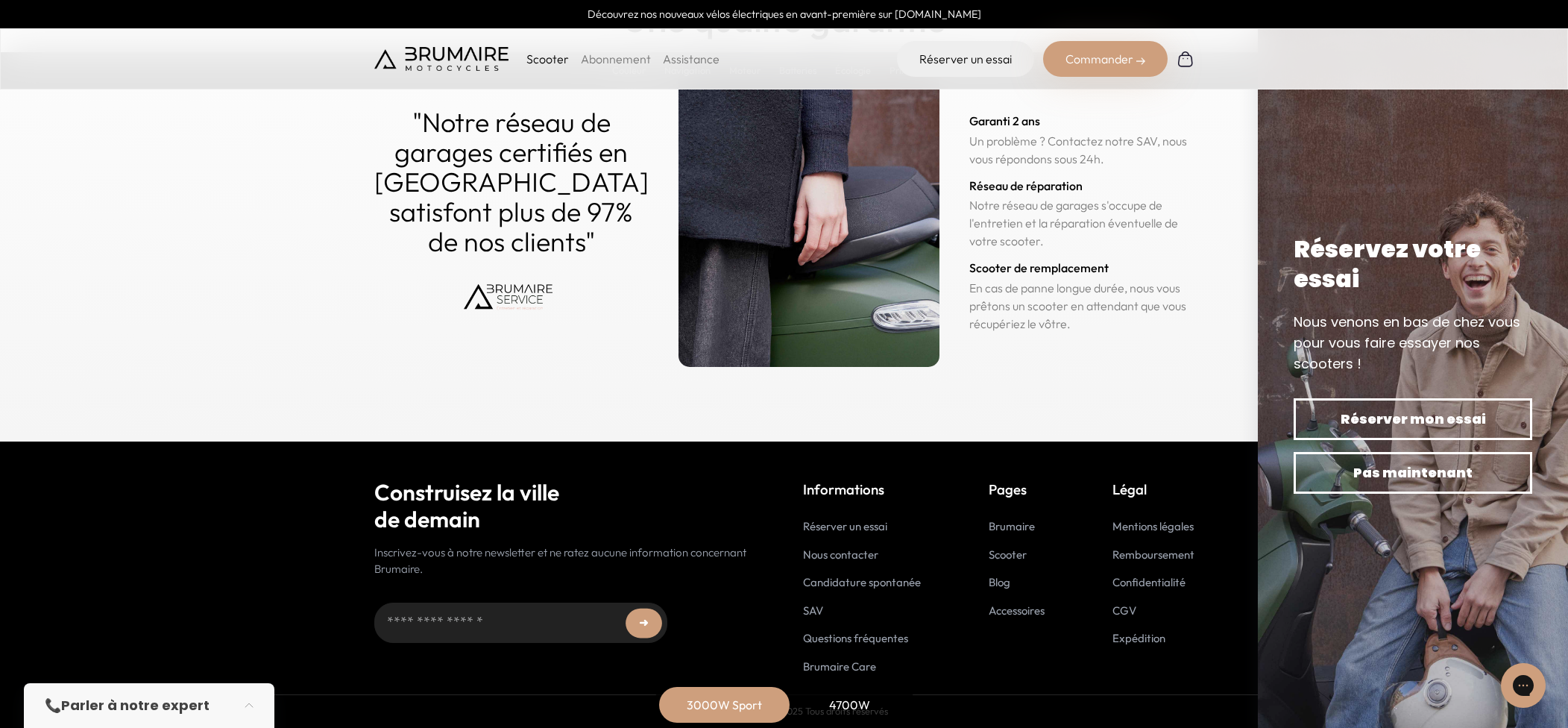
click at [1011, 611] on link "Accessoires" at bounding box center [1016, 610] width 56 height 14
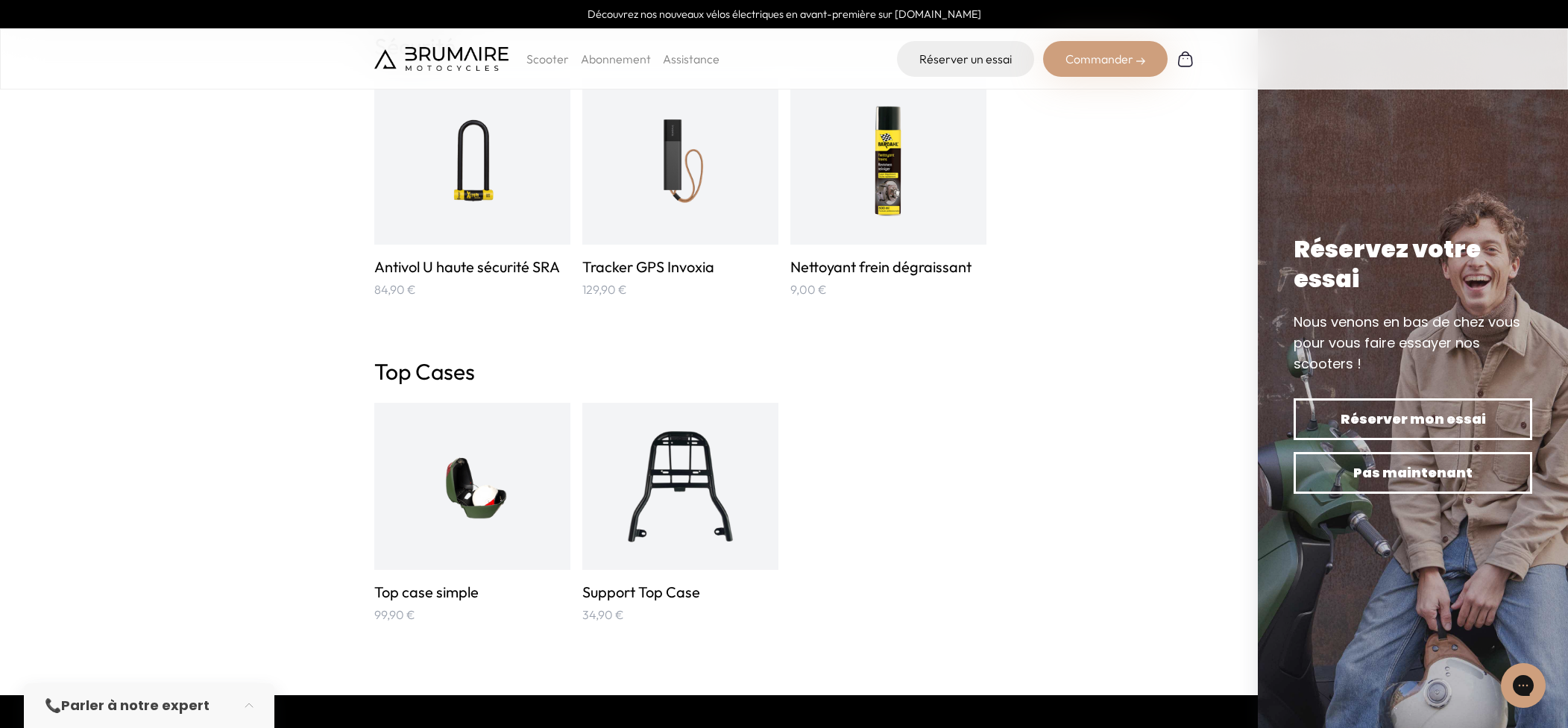
scroll to position [2587, 0]
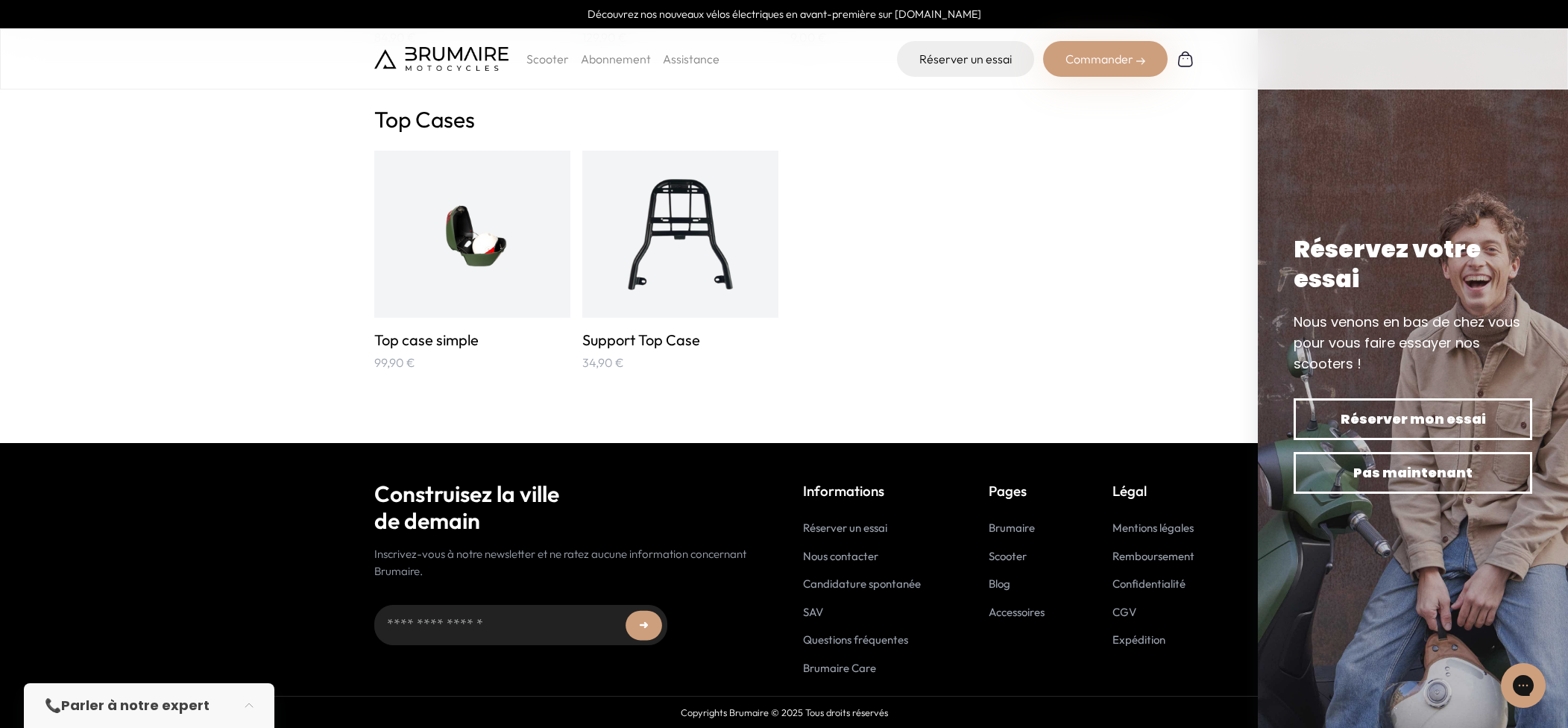
click at [466, 283] on img at bounding box center [472, 234] width 131 height 131
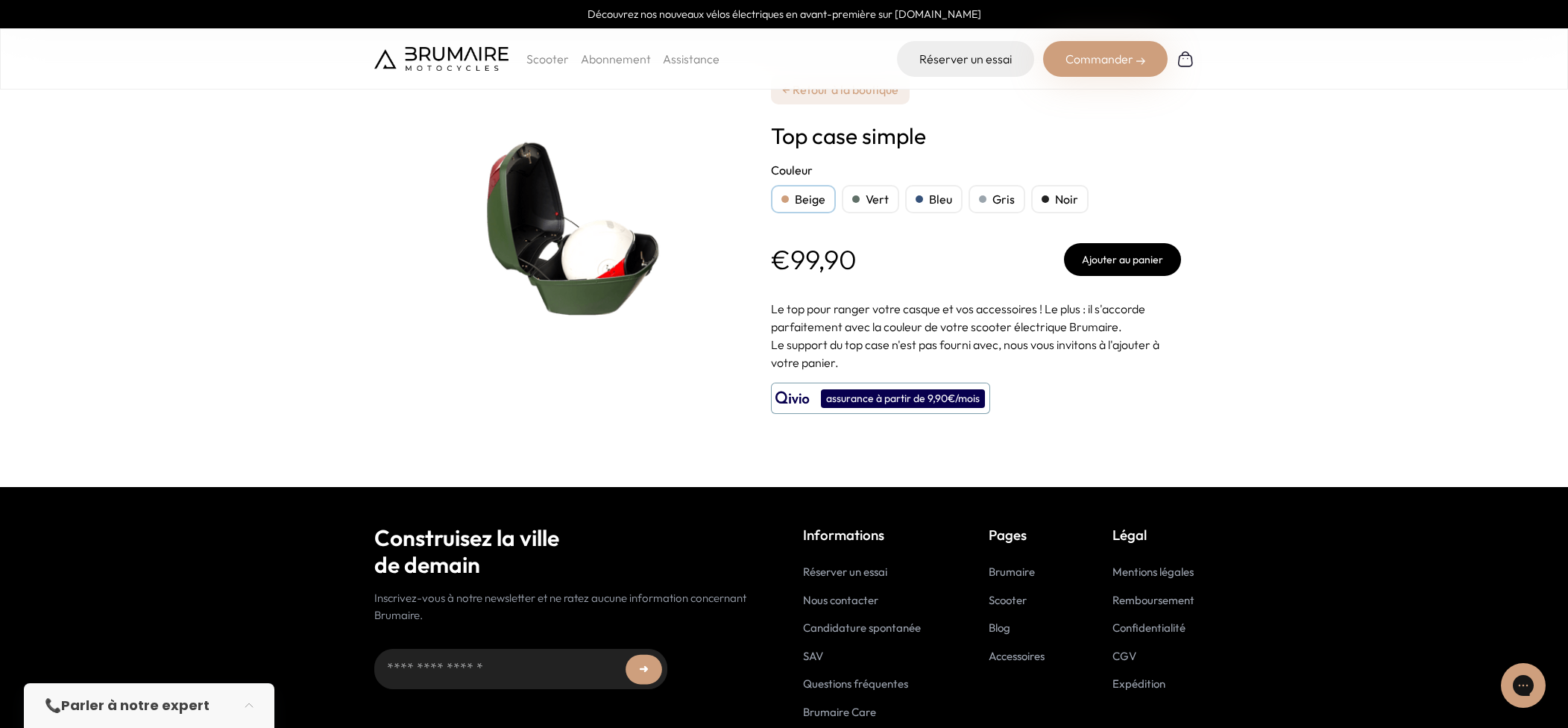
click at [881, 200] on div "Vert" at bounding box center [870, 199] width 57 height 28
click at [959, 196] on div "Bleu" at bounding box center [934, 199] width 57 height 28
click at [1008, 196] on div "Gris" at bounding box center [997, 199] width 56 height 28
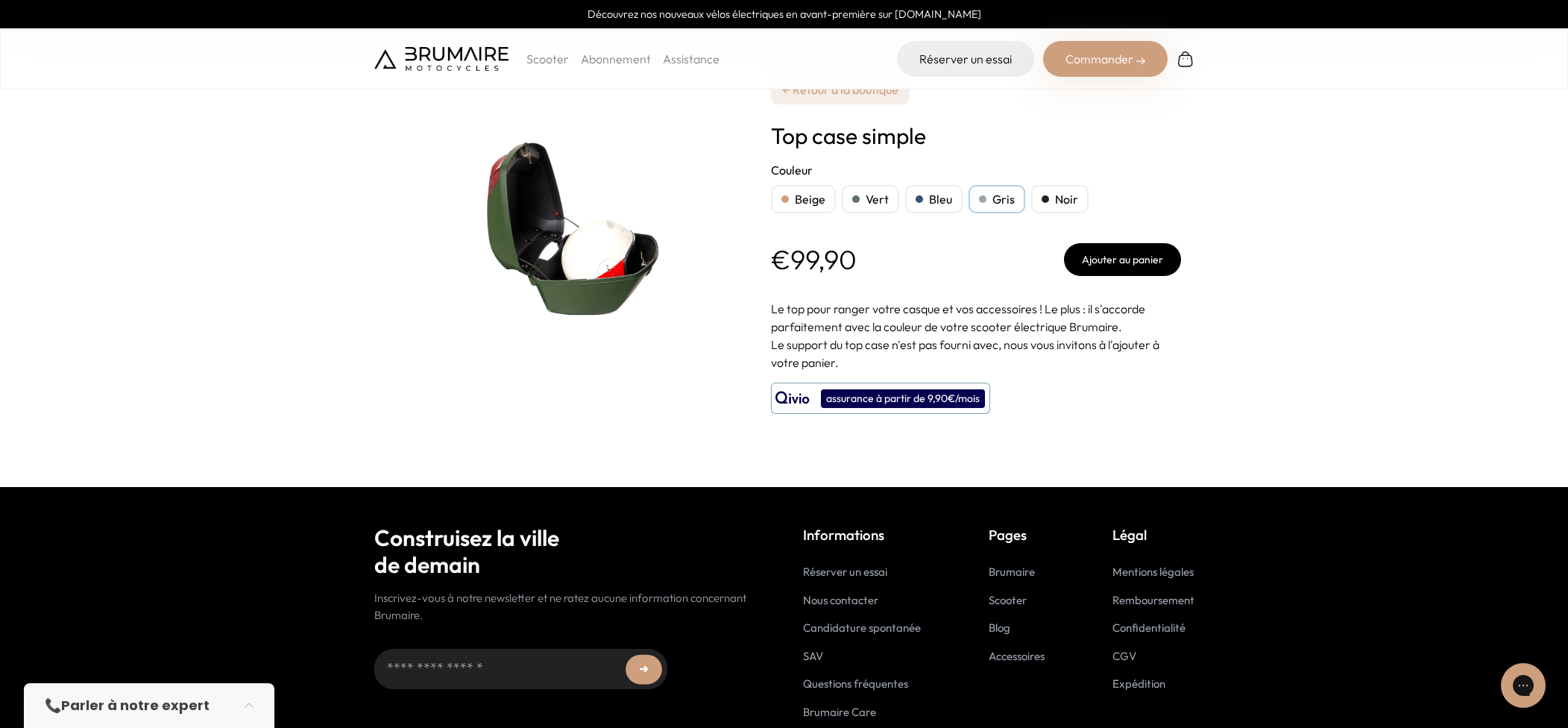
click at [1052, 196] on div "Noir" at bounding box center [1059, 199] width 57 height 28
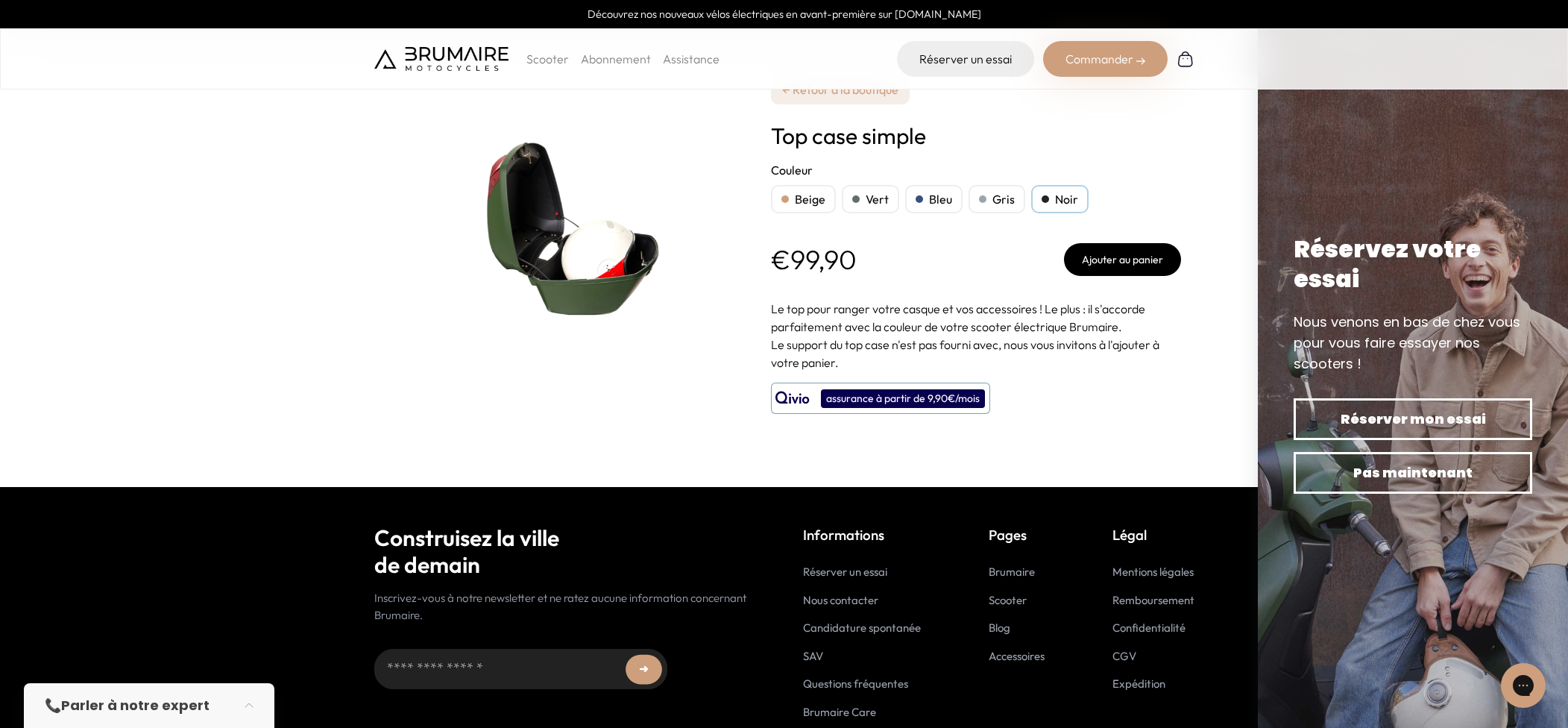
click at [806, 168] on h2 "Couleur" at bounding box center [976, 169] width 410 height 18
click at [834, 136] on h1 "Top case simple" at bounding box center [976, 136] width 410 height 27
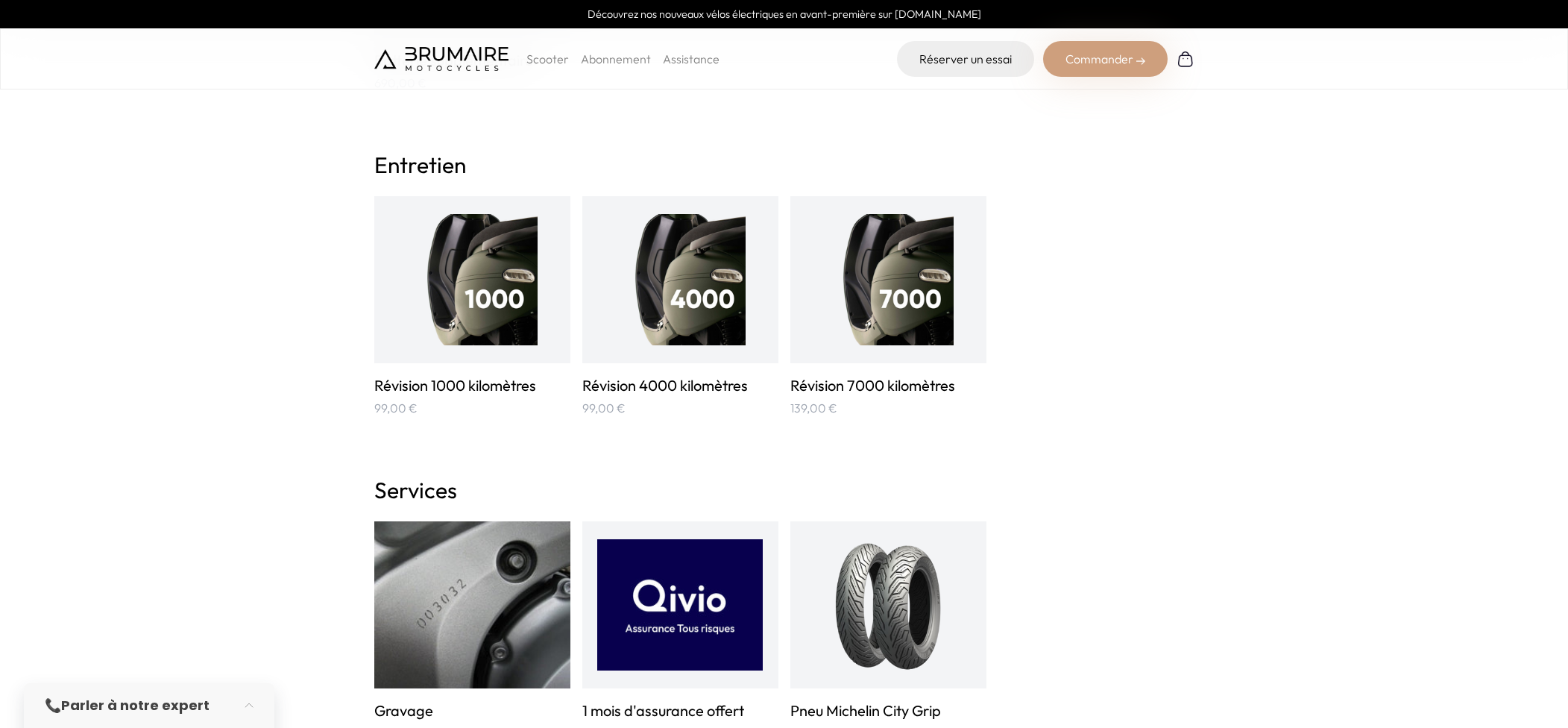
scroll to position [1866, 0]
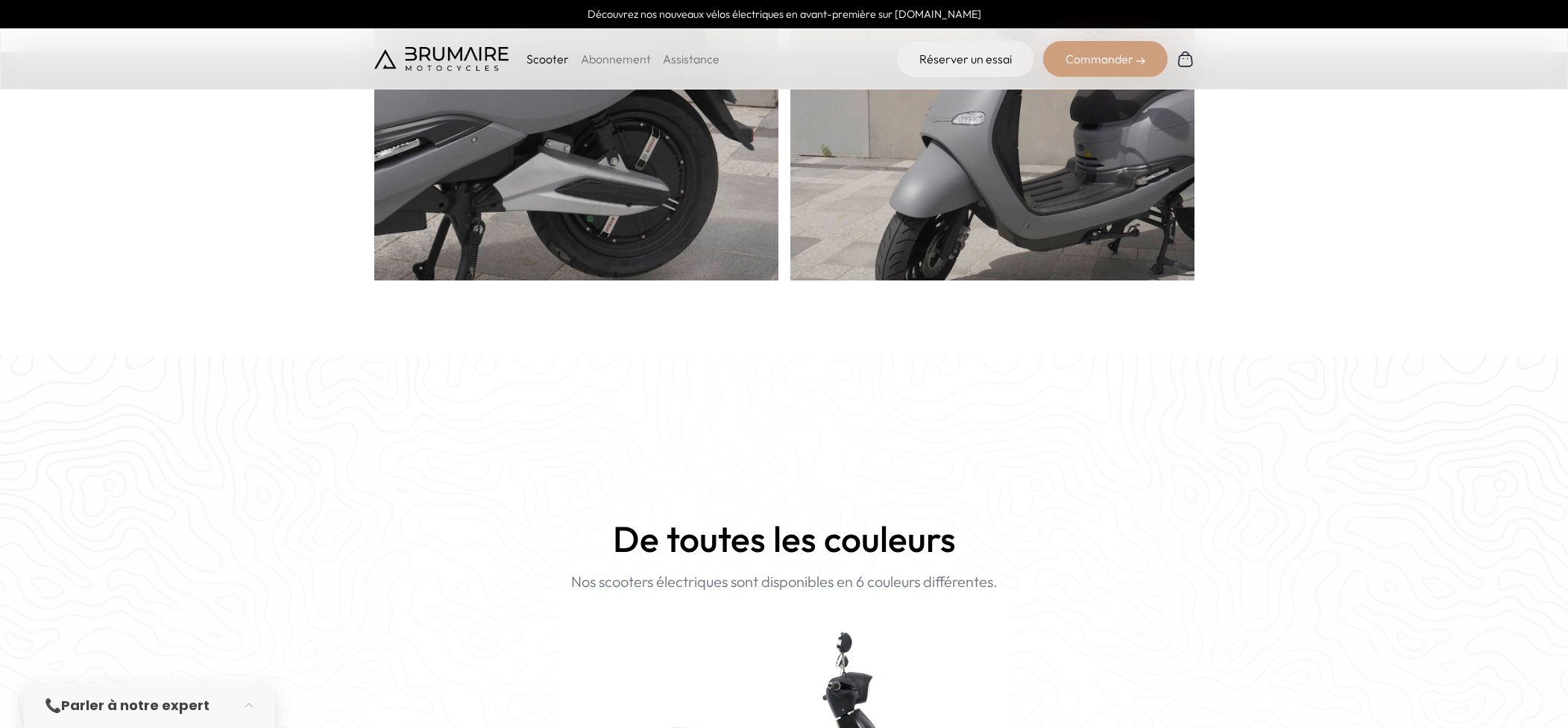
scroll to position [3136, 0]
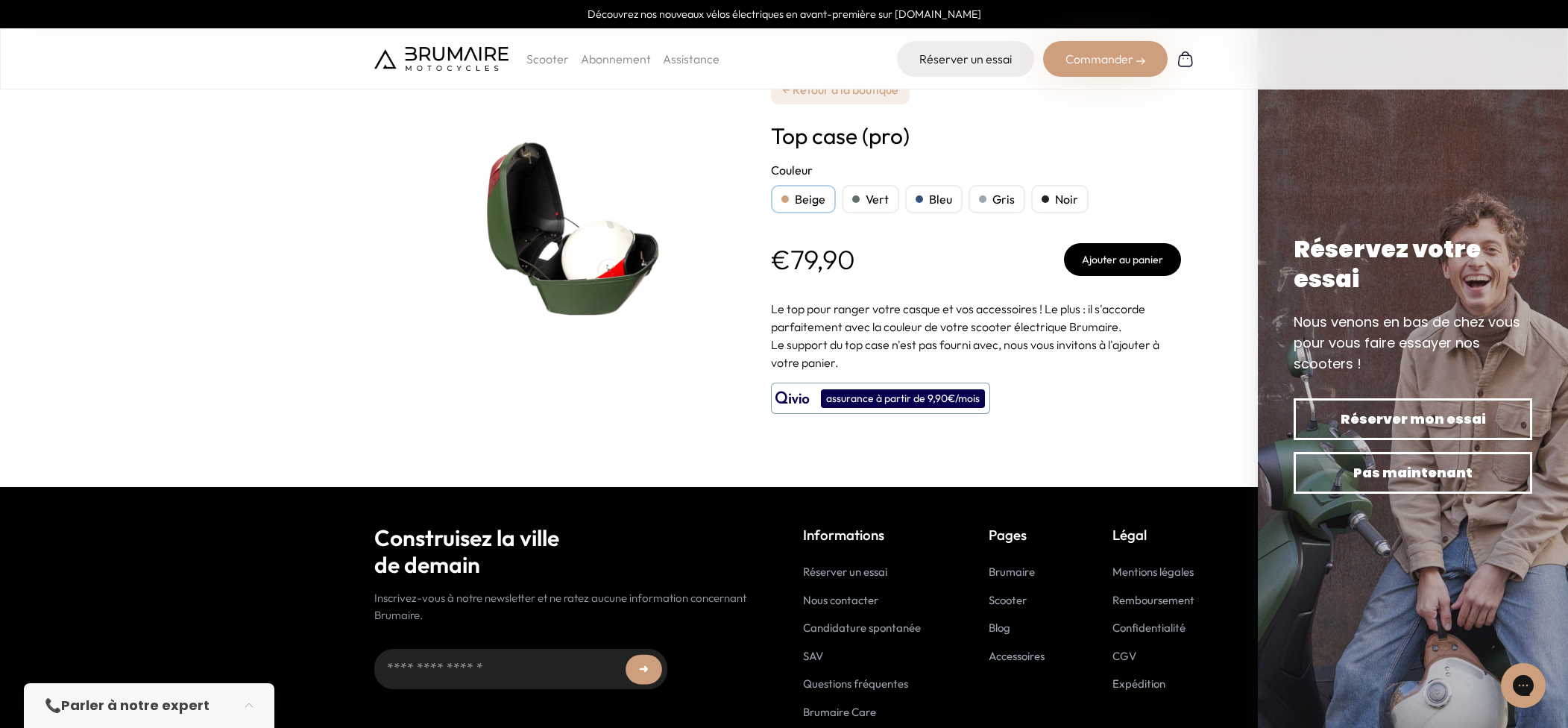
click at [1146, 267] on button "Ajouter au panier" at bounding box center [1123, 259] width 117 height 33
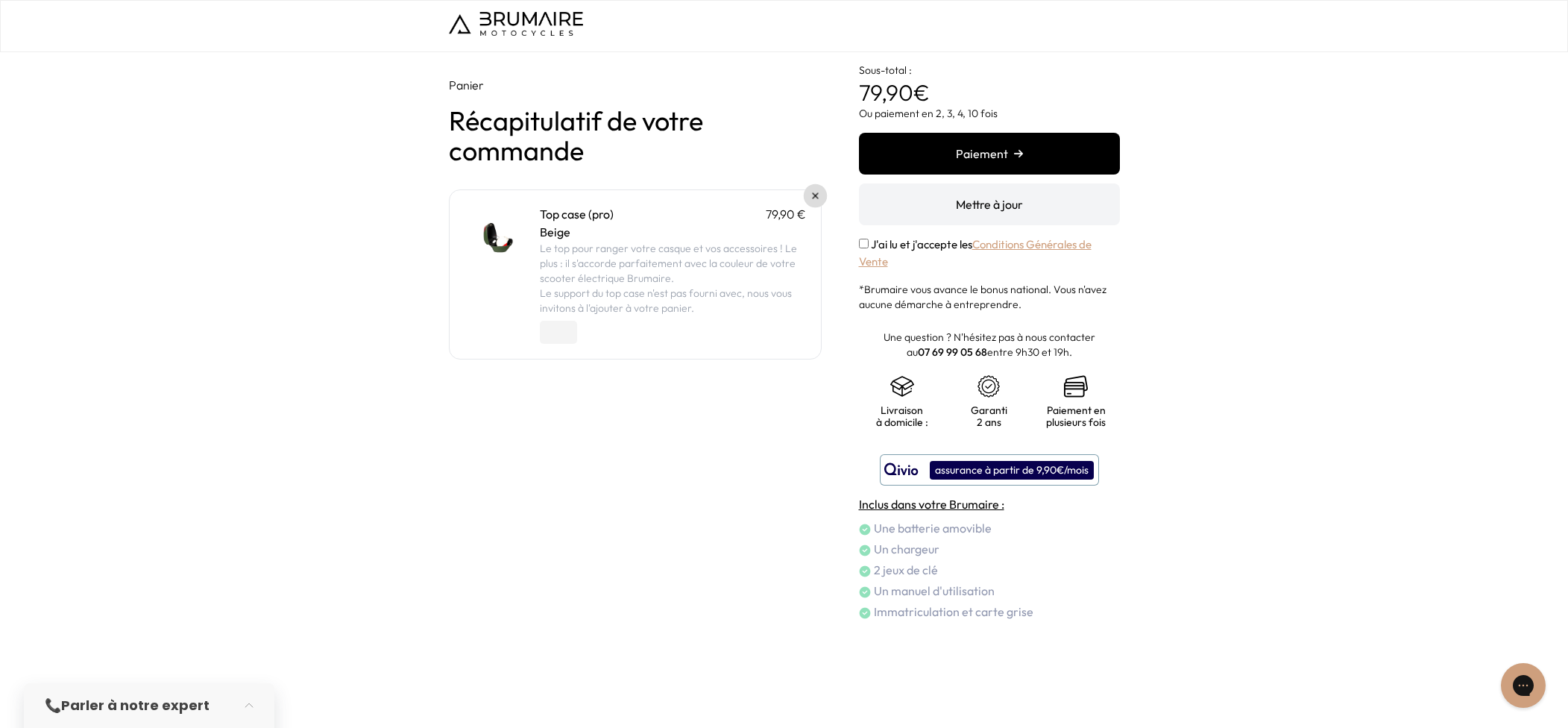
click at [820, 200] on link at bounding box center [814, 196] width 24 height 24
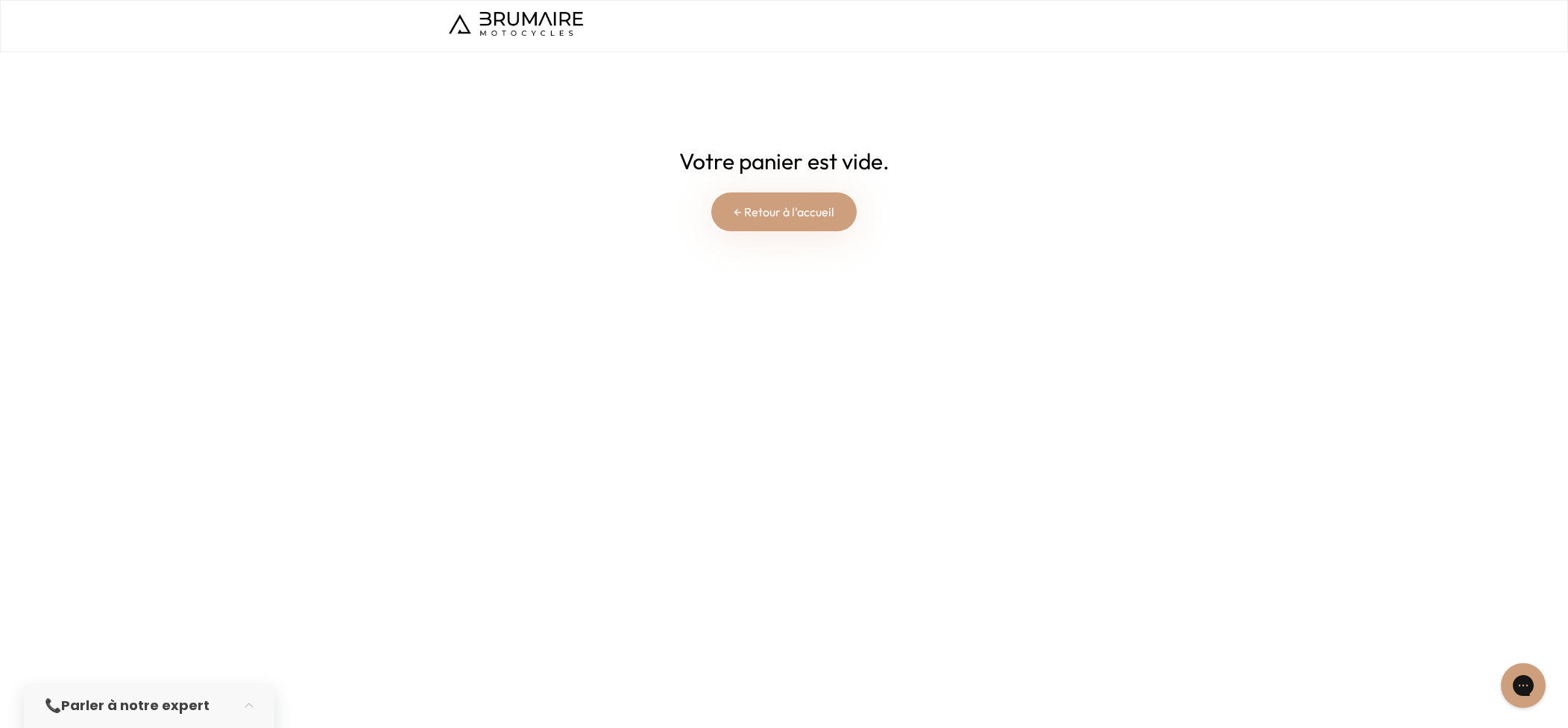
click at [813, 212] on link "← Retour à l'accueil" at bounding box center [784, 212] width 145 height 39
